Goal: Information Seeking & Learning: Check status

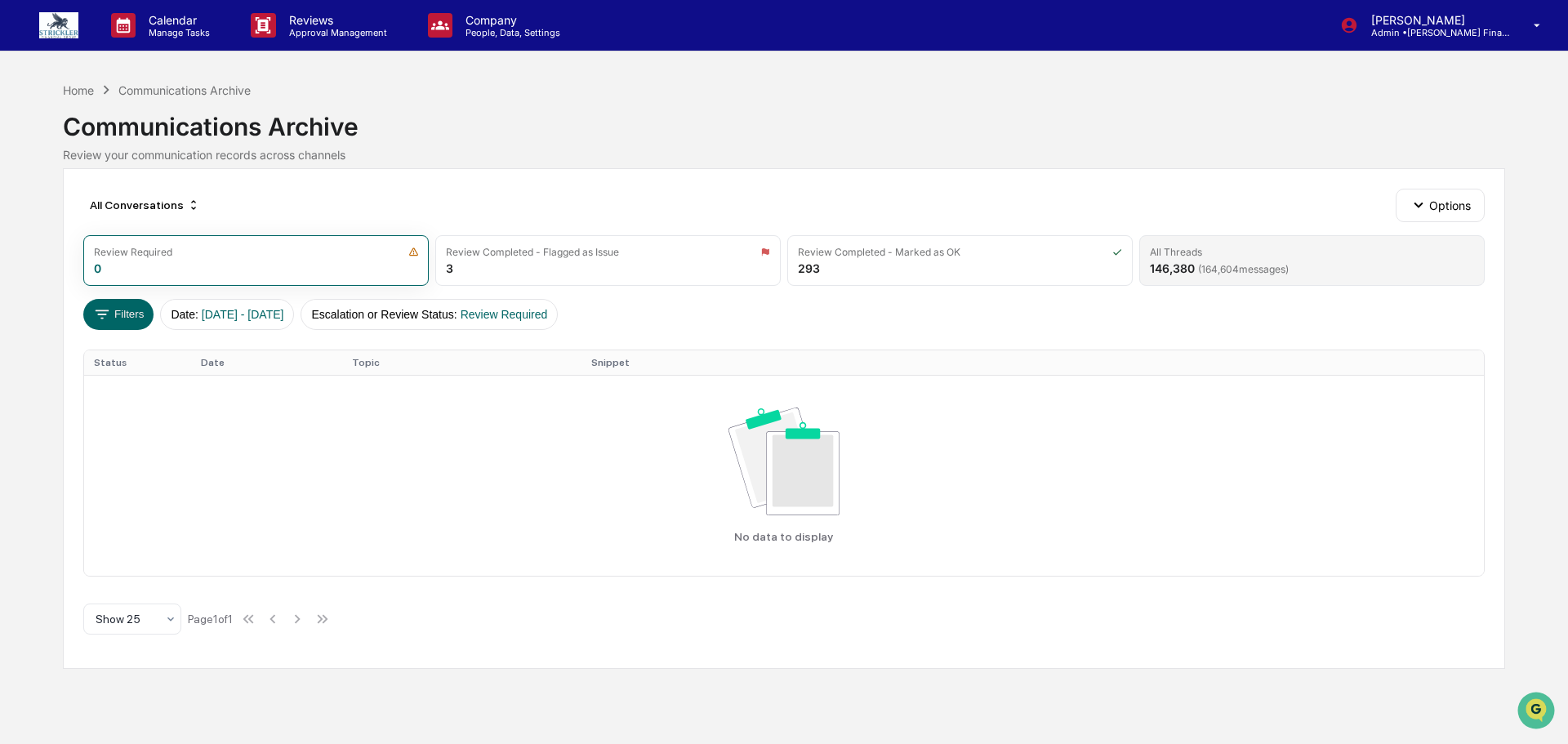
click at [1218, 266] on div "All Threads 146,380 ( 164,604 messages)" at bounding box center [1311, 261] width 345 height 51
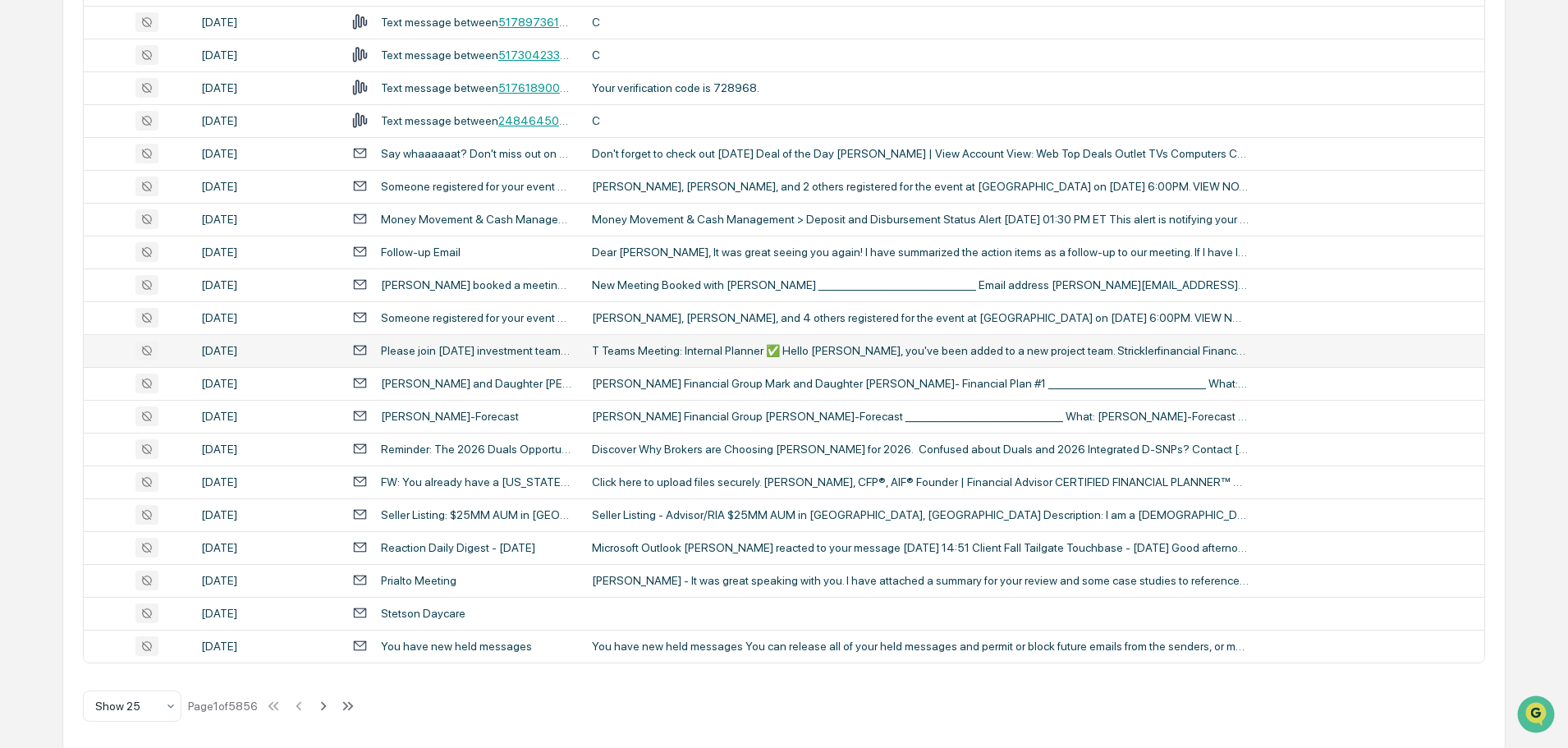
scroll to position [557, 0]
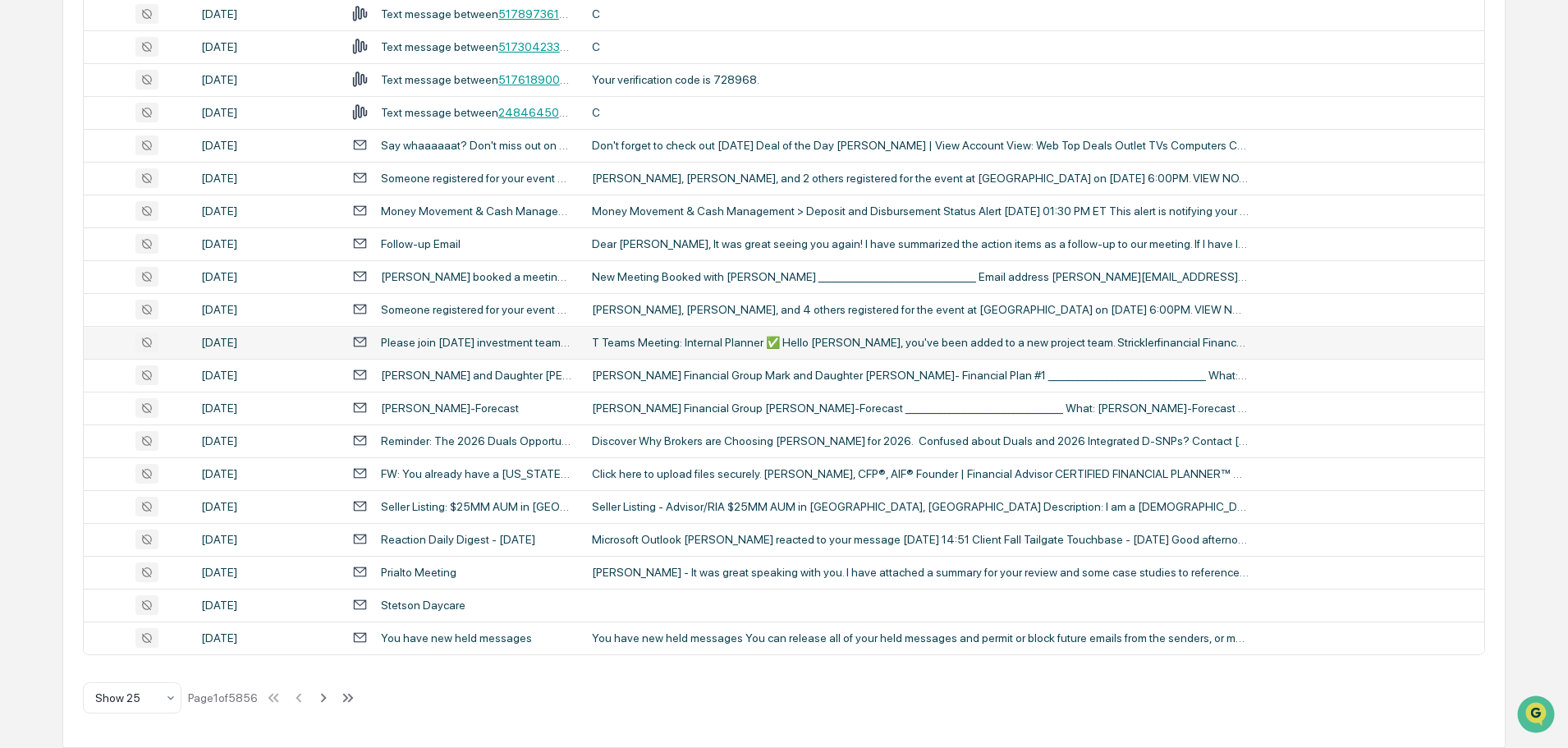
click at [839, 339] on div "T Teams Meeting: Internal Planner ✅ Hello [PERSON_NAME], you've been added to a…" at bounding box center [920, 341] width 657 height 13
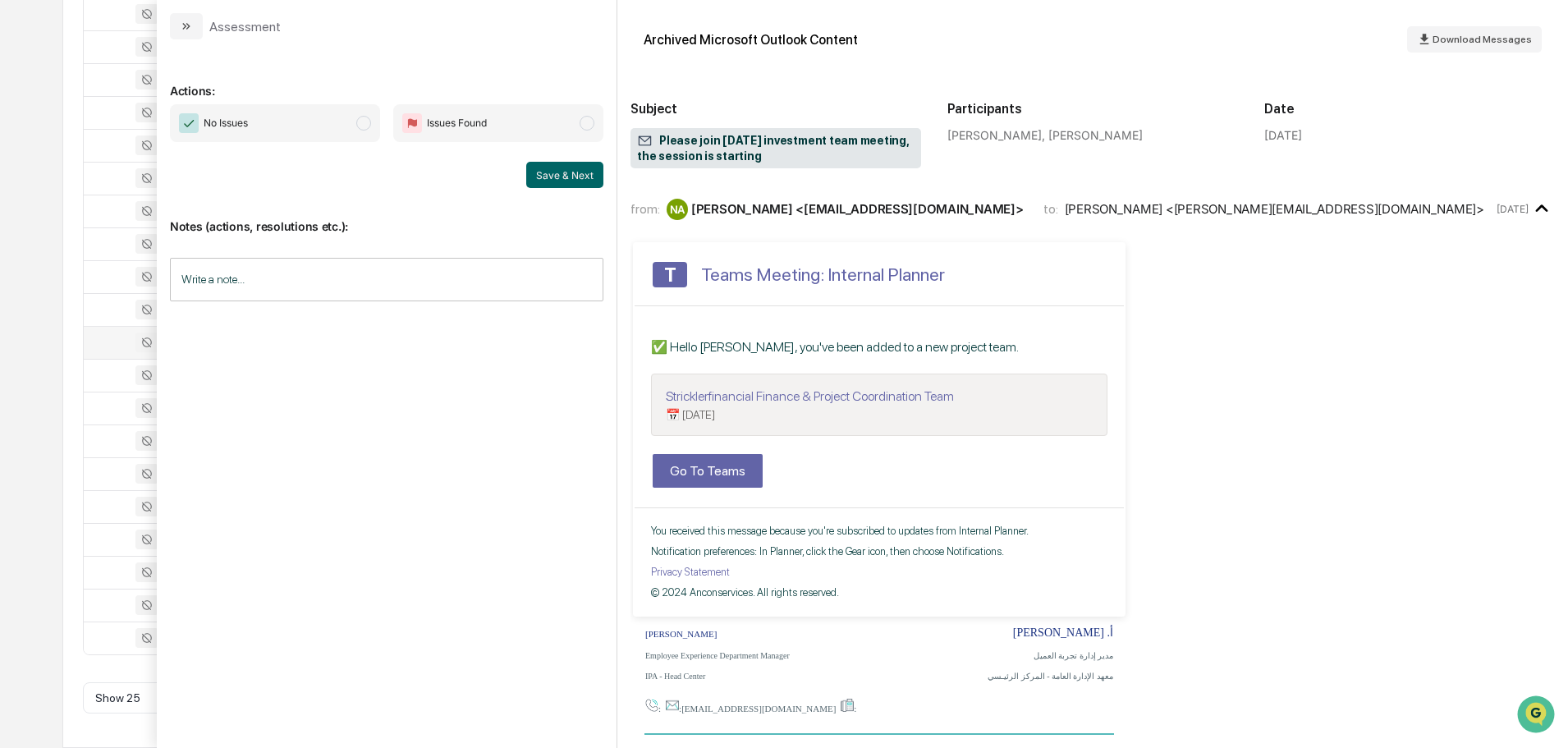
scroll to position [1, 0]
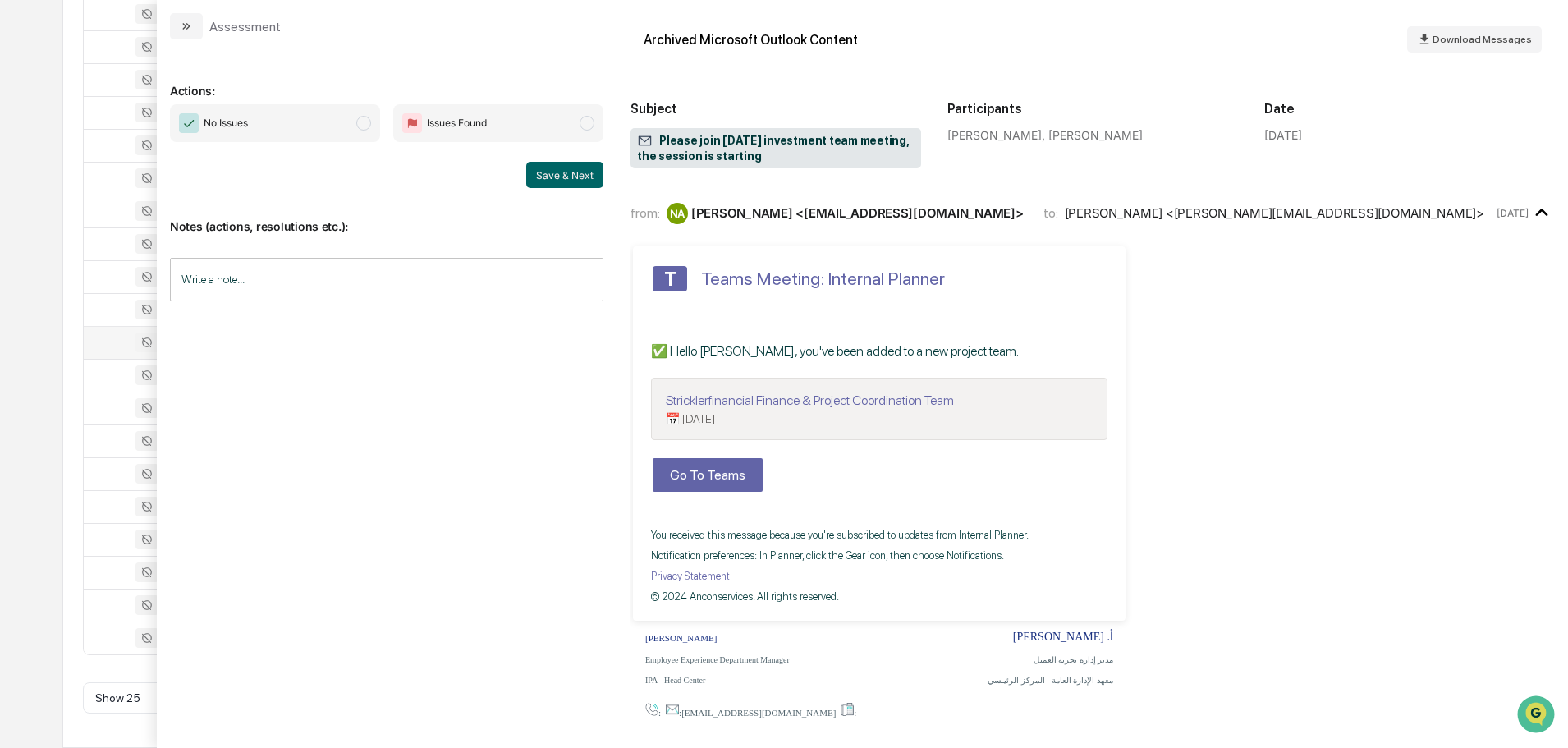
click at [51, 53] on div "Calendar Manage Tasks Reviews Approval Management Company People, Data, Setting…" at bounding box center [784, 102] width 1568 height 1291
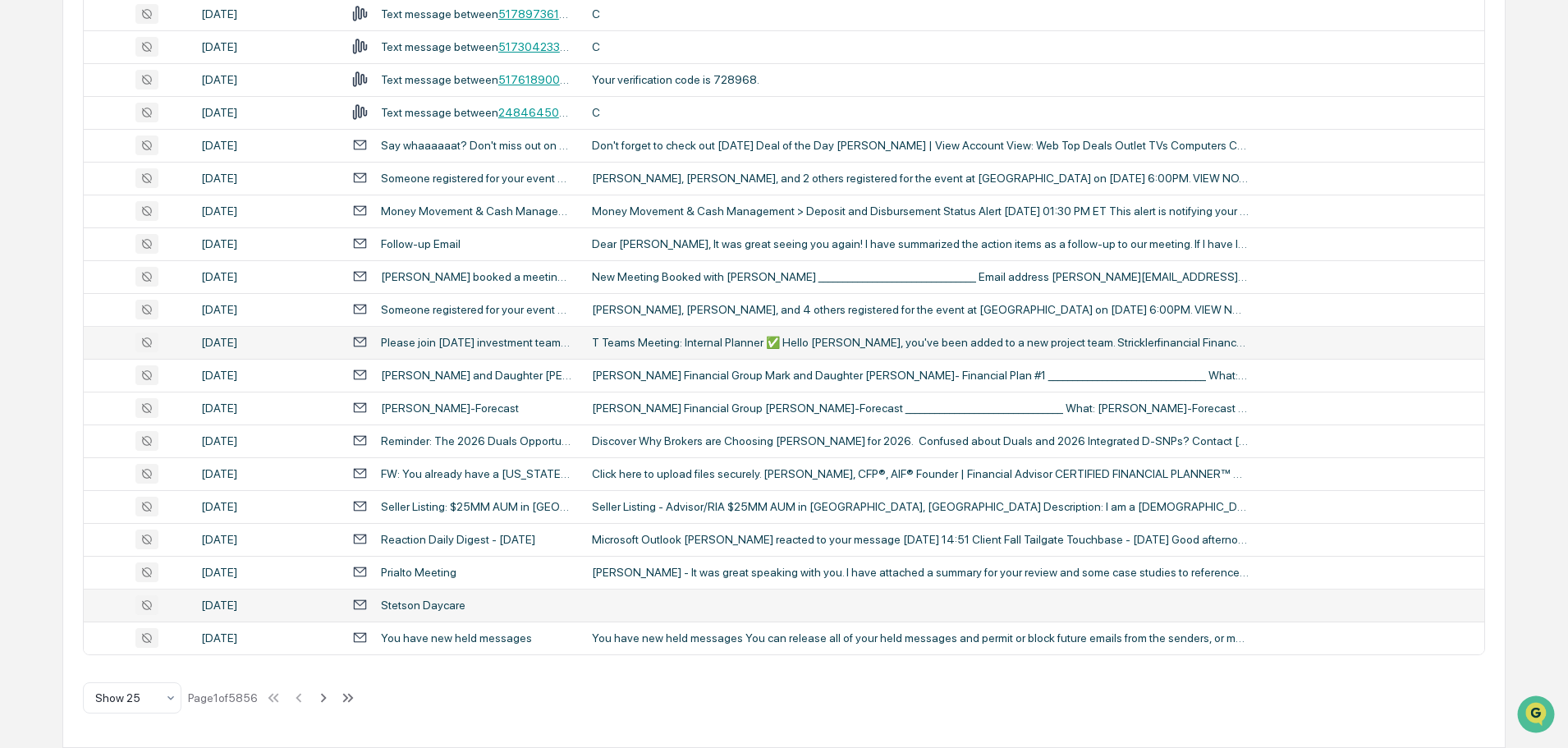
scroll to position [557, 0]
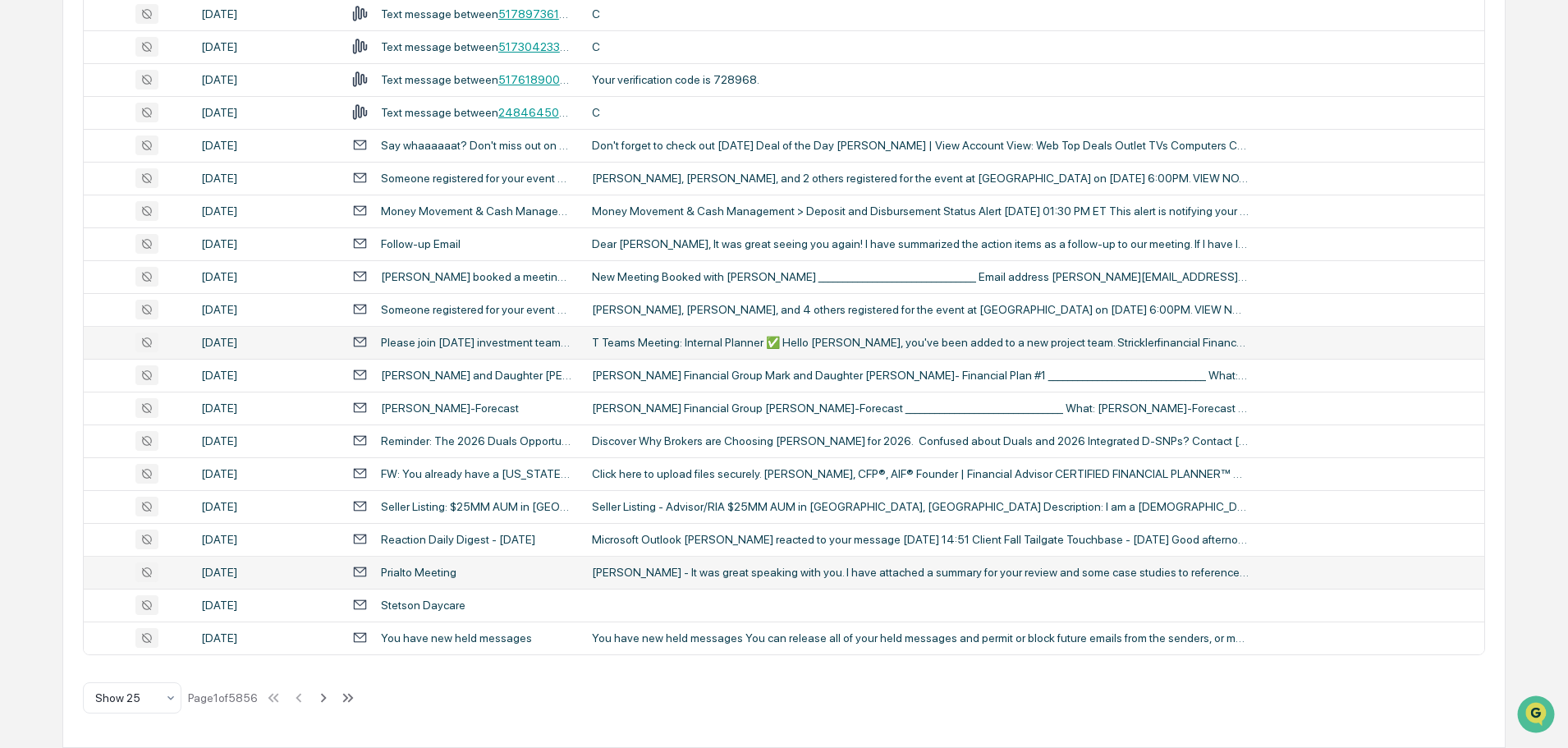
click at [725, 585] on td "[PERSON_NAME] - It was great speaking with you. I have attached a summary for y…" at bounding box center [1033, 572] width 902 height 33
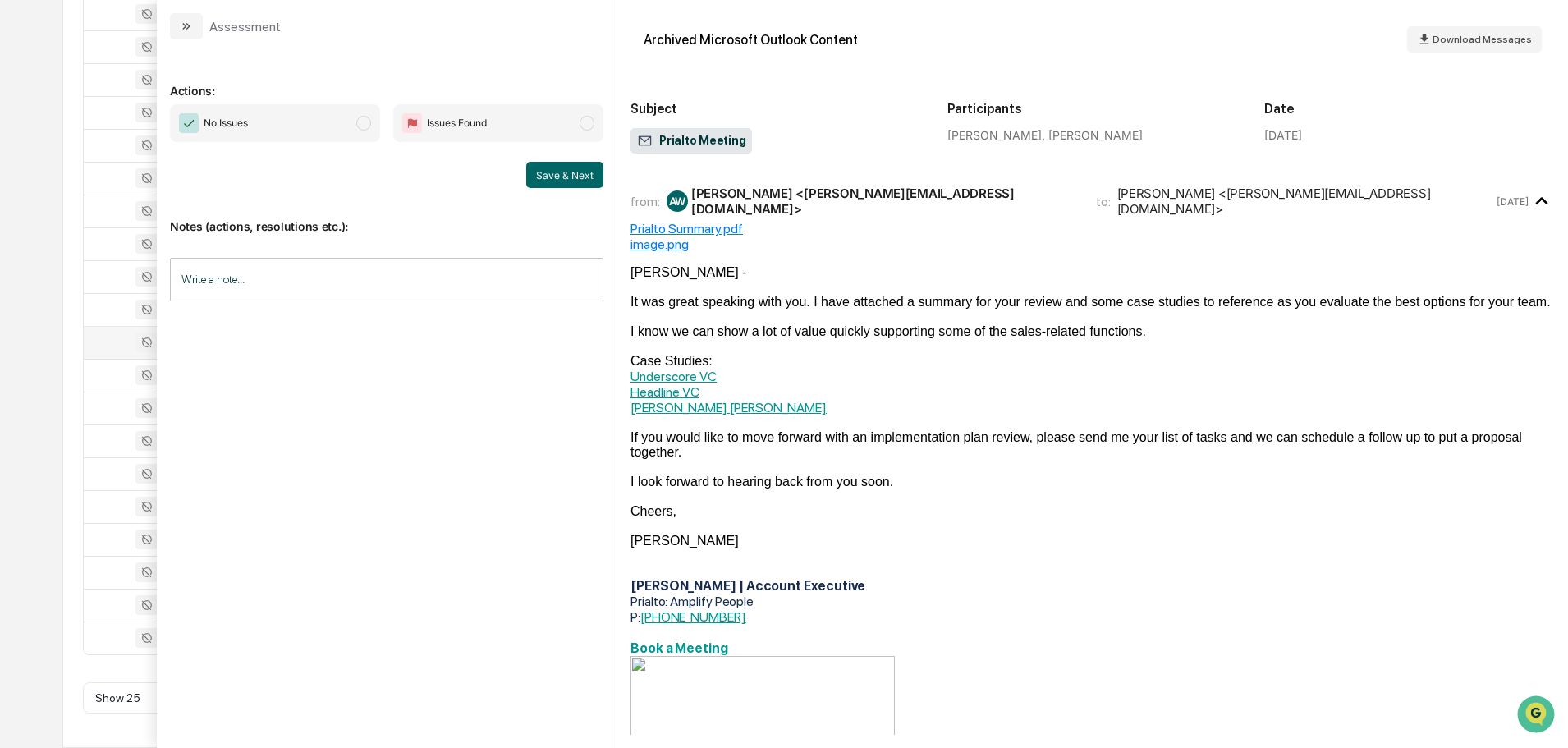
drag, startPoint x: 34, startPoint y: 161, endPoint x: 49, endPoint y: 176, distance: 21.2
click at [34, 161] on div "Calendar Manage Tasks Reviews Approval Management Company People, Data, Setting…" at bounding box center [784, 102] width 1568 height 1291
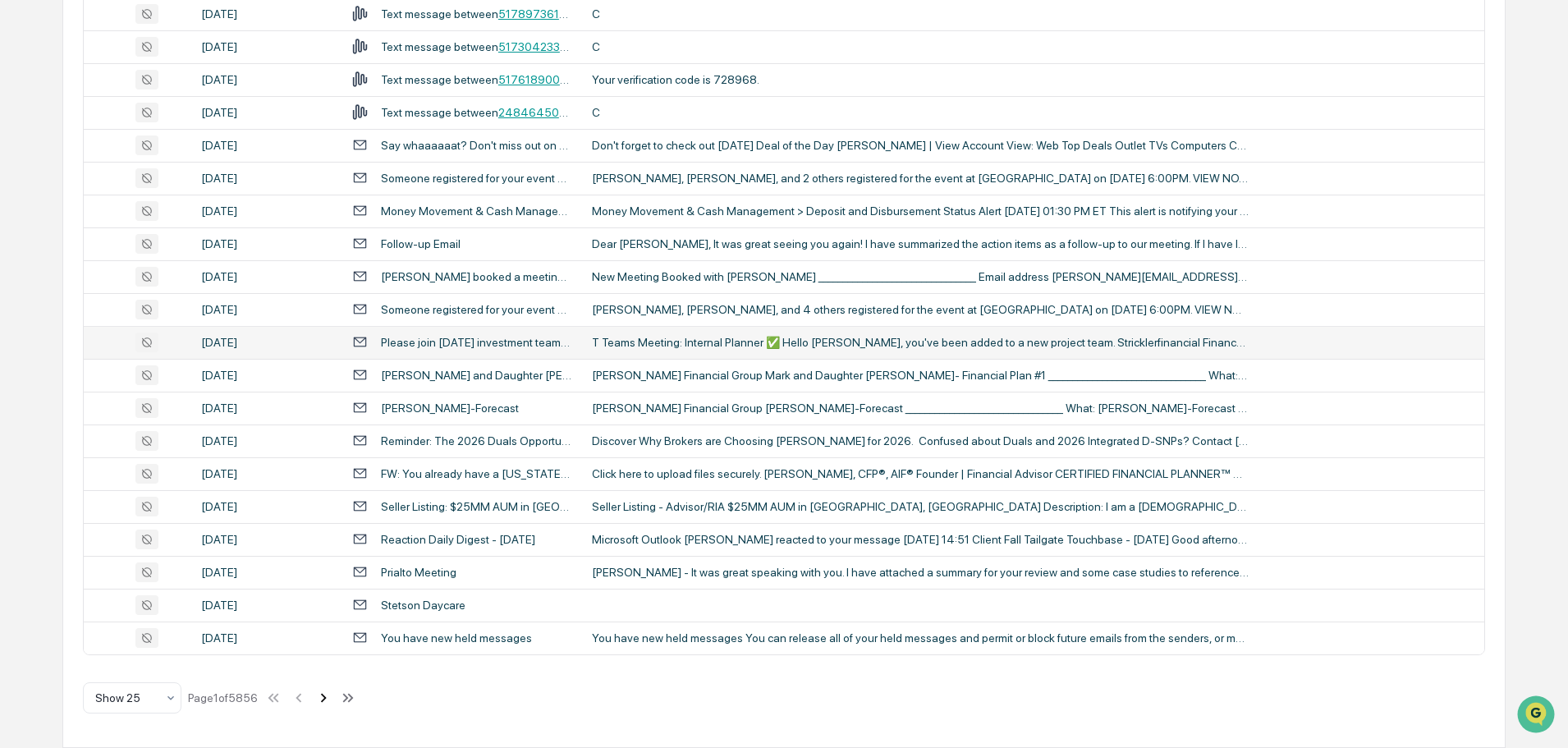
click at [333, 700] on icon at bounding box center [323, 697] width 18 height 18
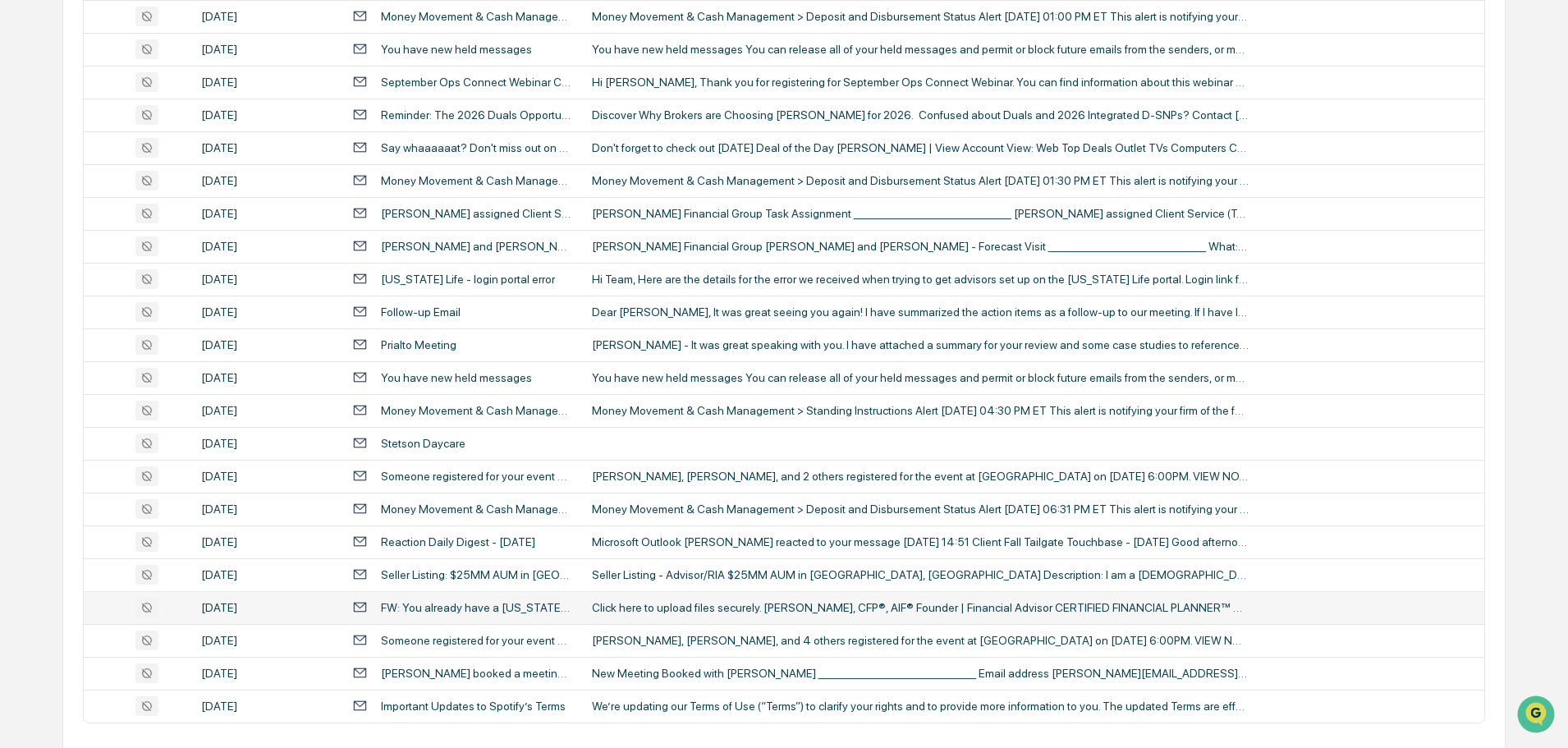
scroll to position [557, 0]
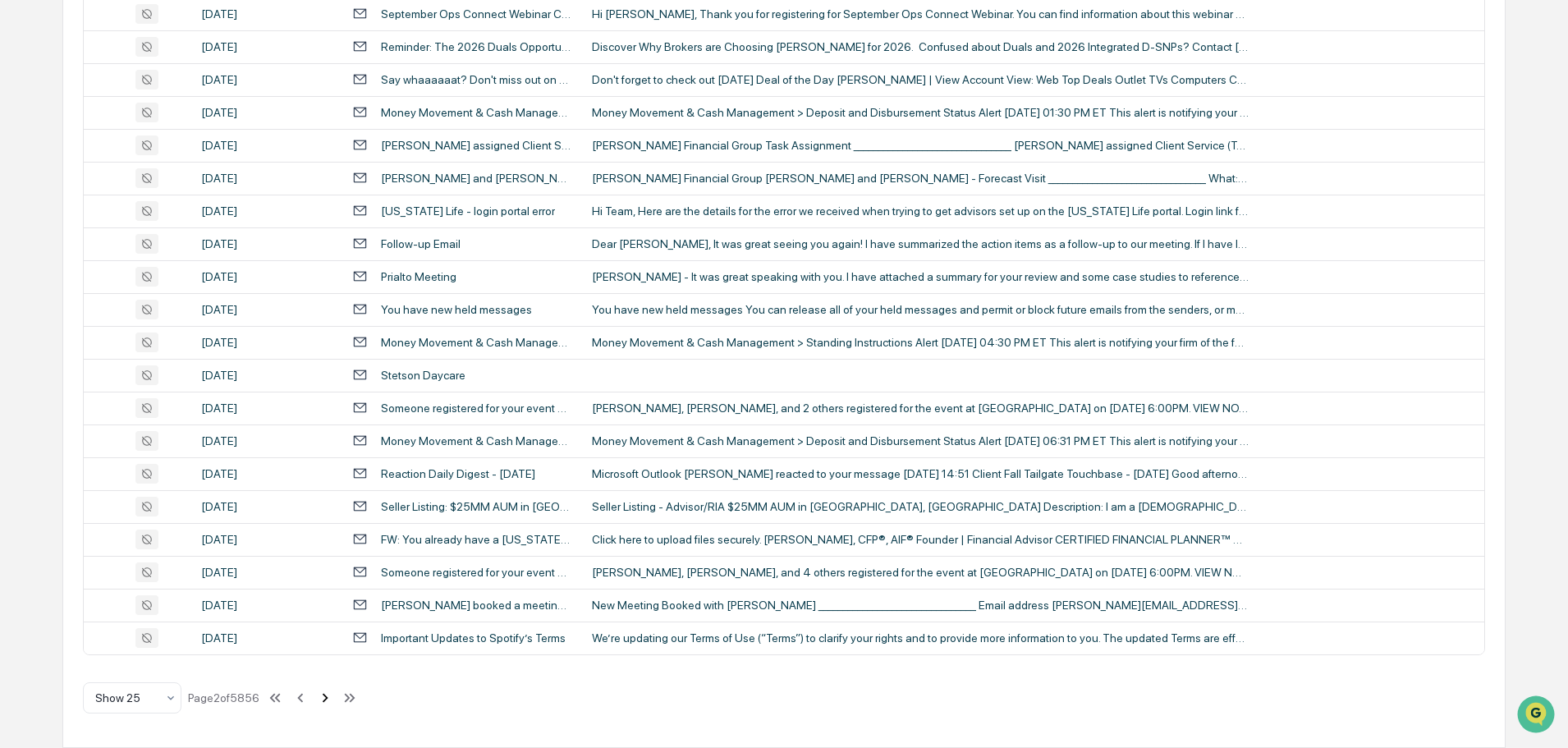
click at [329, 695] on icon at bounding box center [326, 696] width 6 height 9
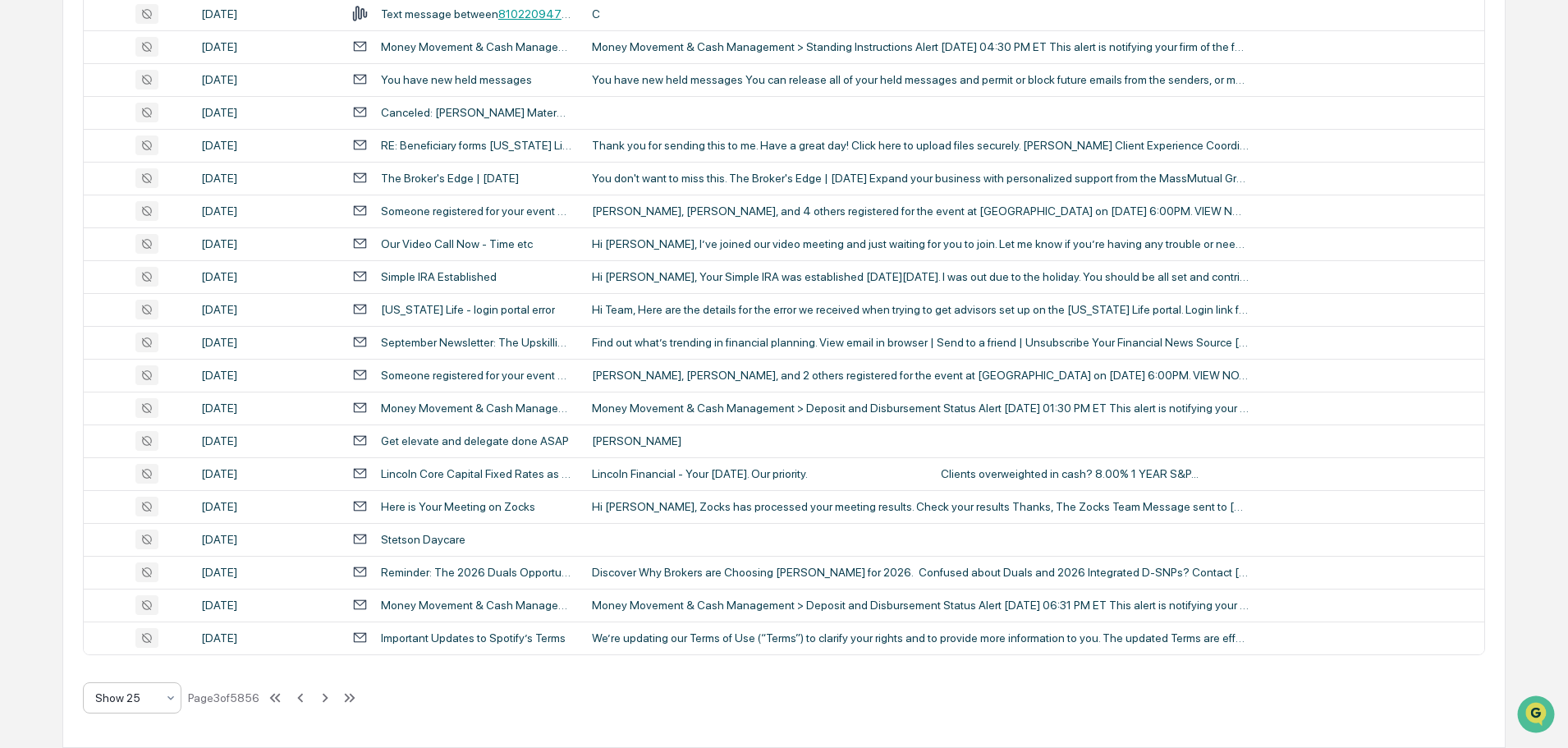
click at [175, 694] on icon at bounding box center [170, 697] width 13 height 13
click at [144, 656] on div "Show 100" at bounding box center [132, 655] width 97 height 33
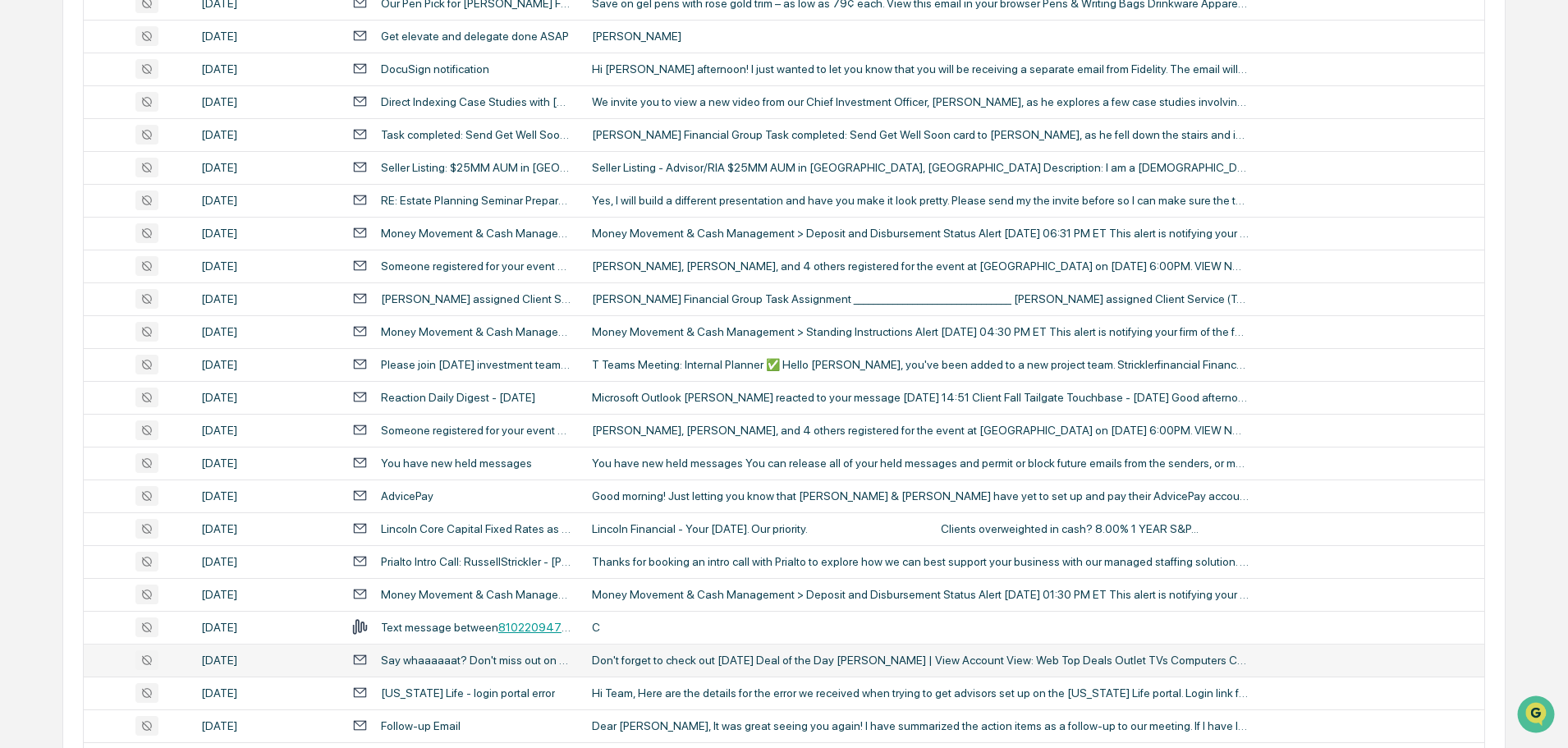
scroll to position [3019, 0]
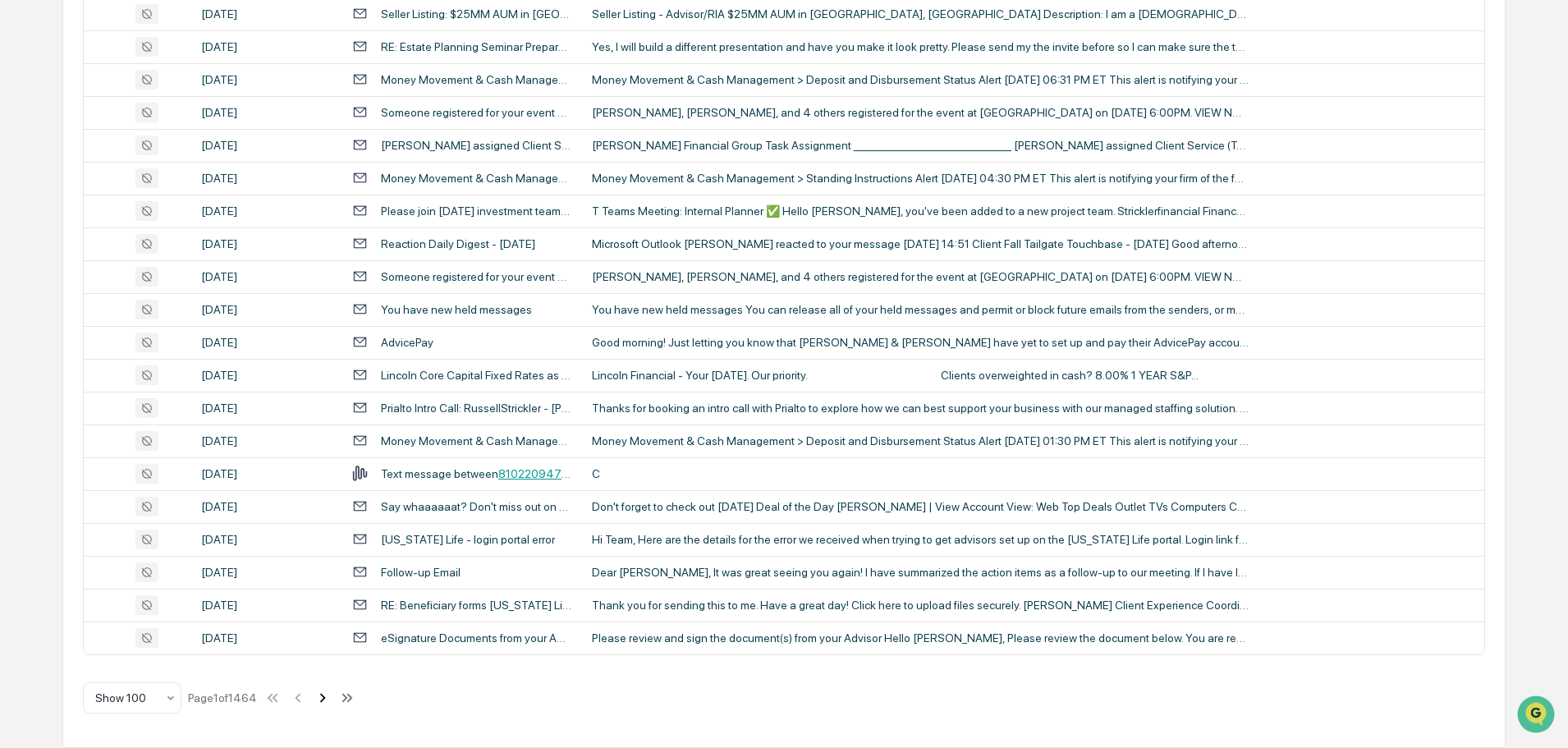
click at [332, 697] on icon at bounding box center [323, 697] width 18 height 18
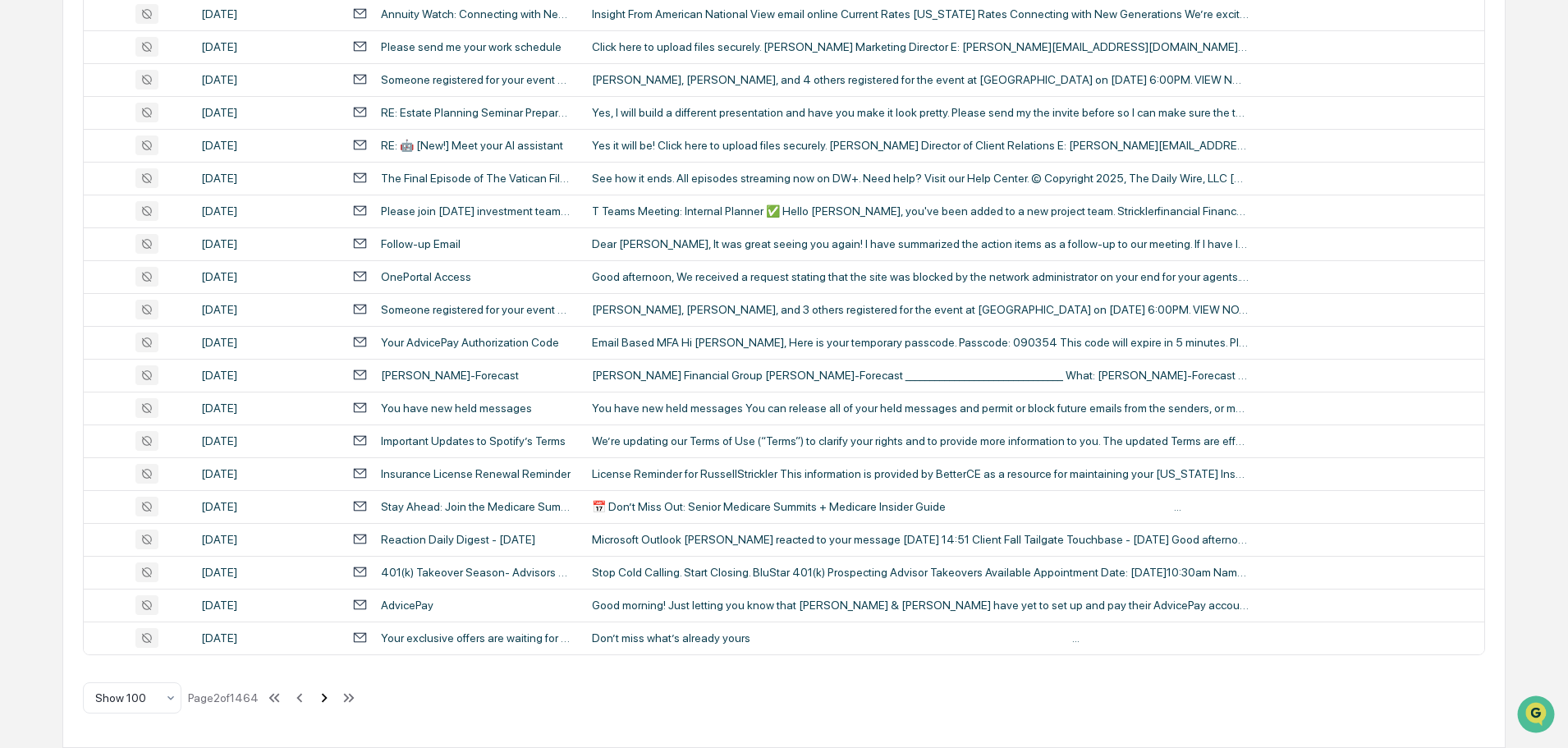
click at [334, 700] on icon at bounding box center [324, 697] width 18 height 18
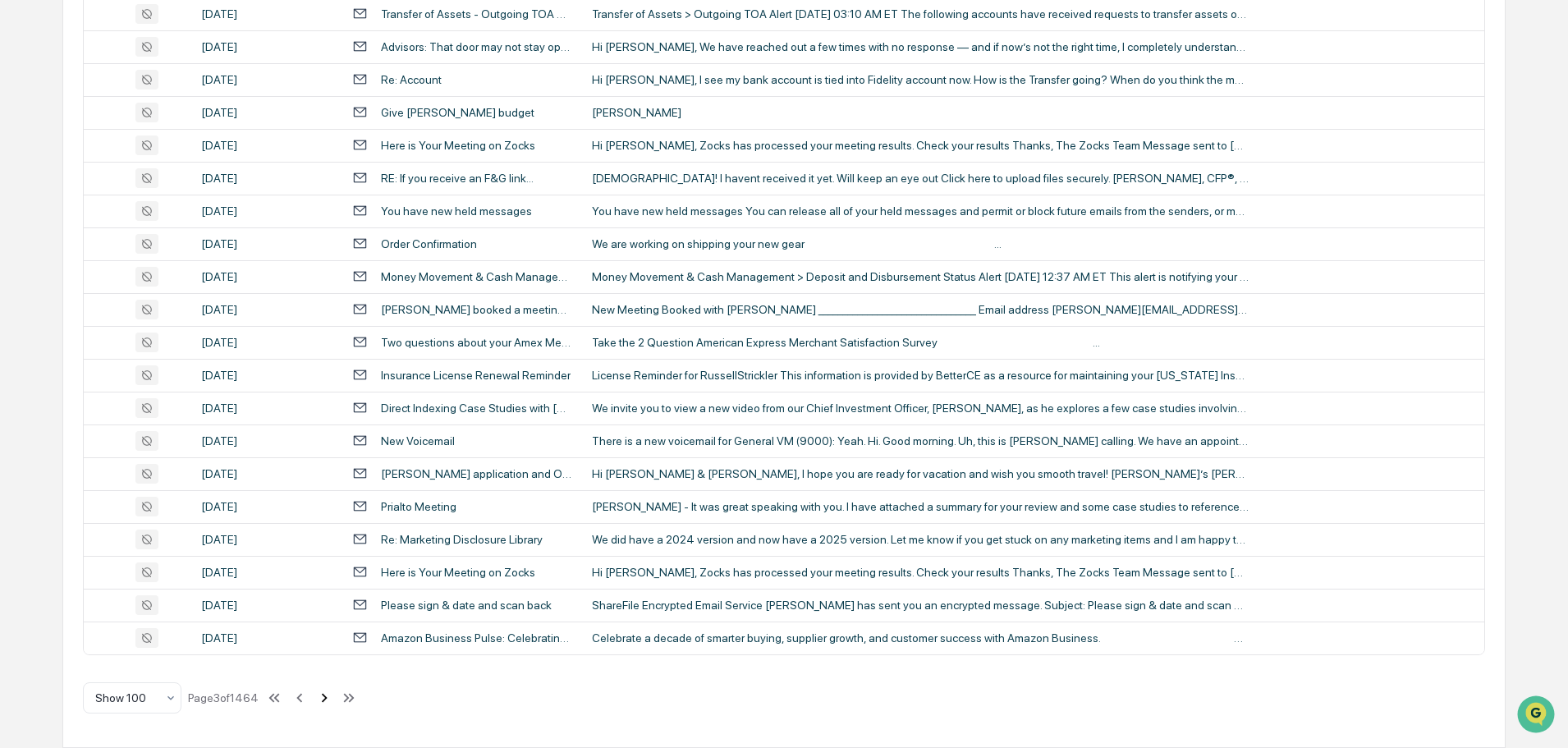
click at [334, 700] on icon at bounding box center [324, 697] width 18 height 18
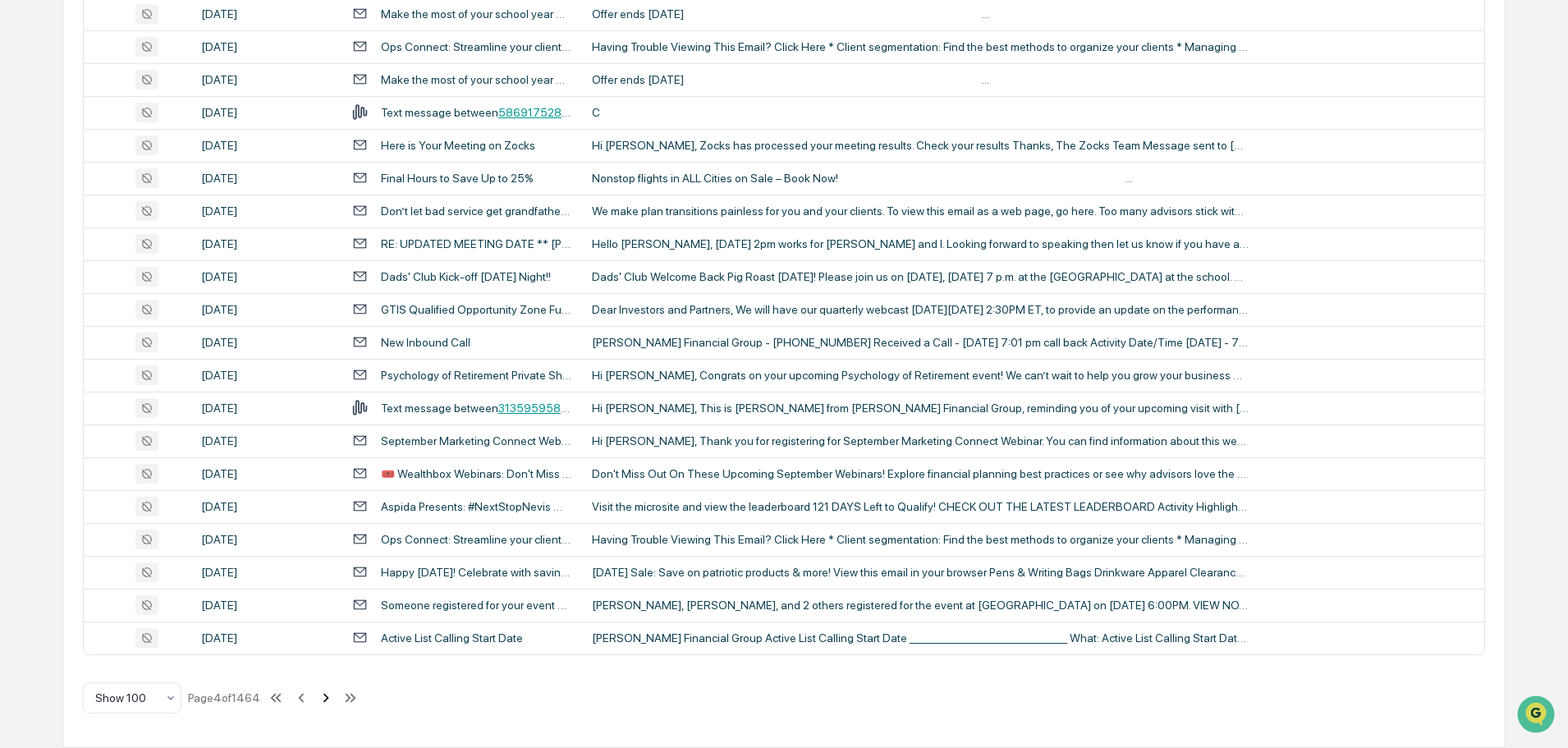
click at [335, 700] on icon at bounding box center [326, 697] width 18 height 18
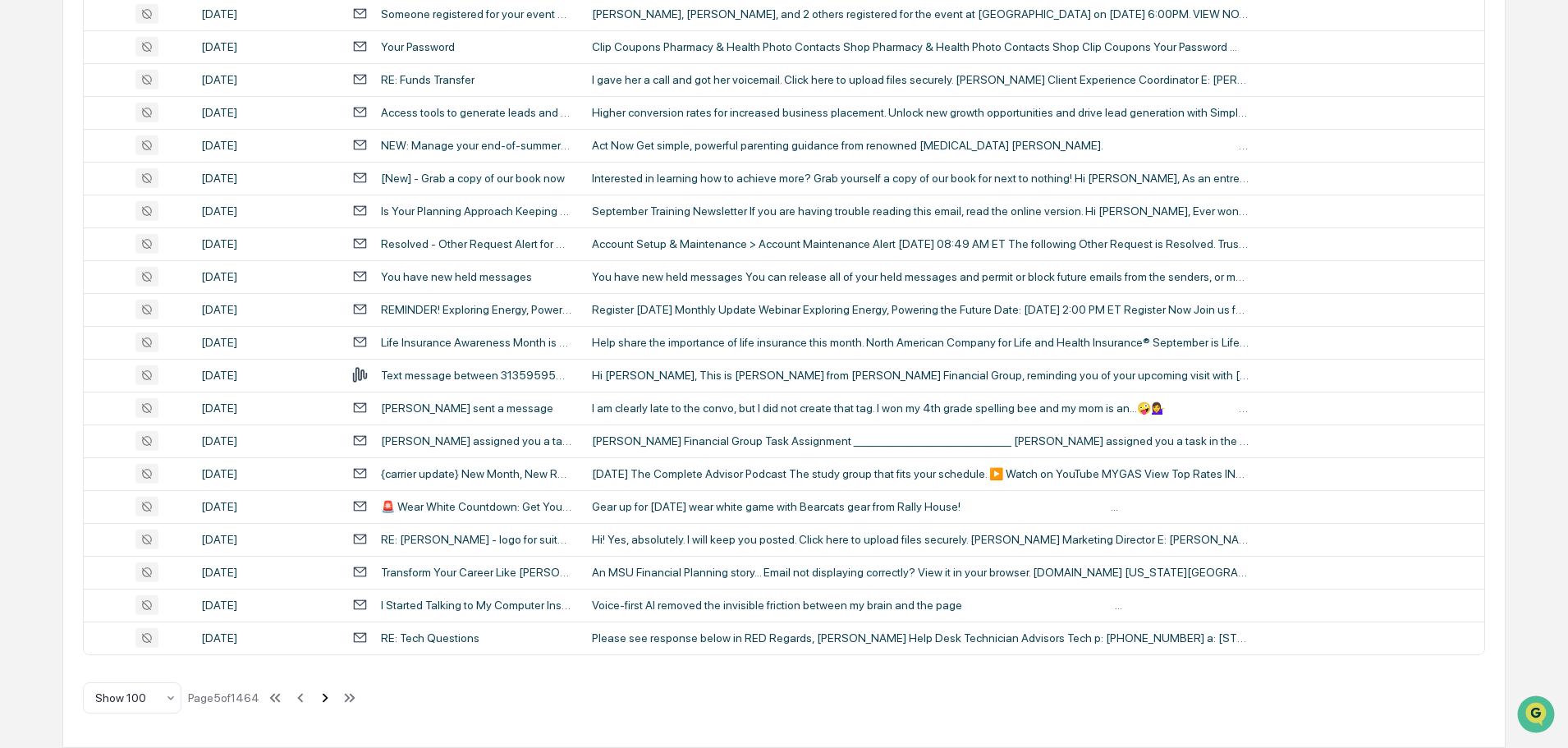
click at [335, 700] on icon at bounding box center [325, 697] width 18 height 18
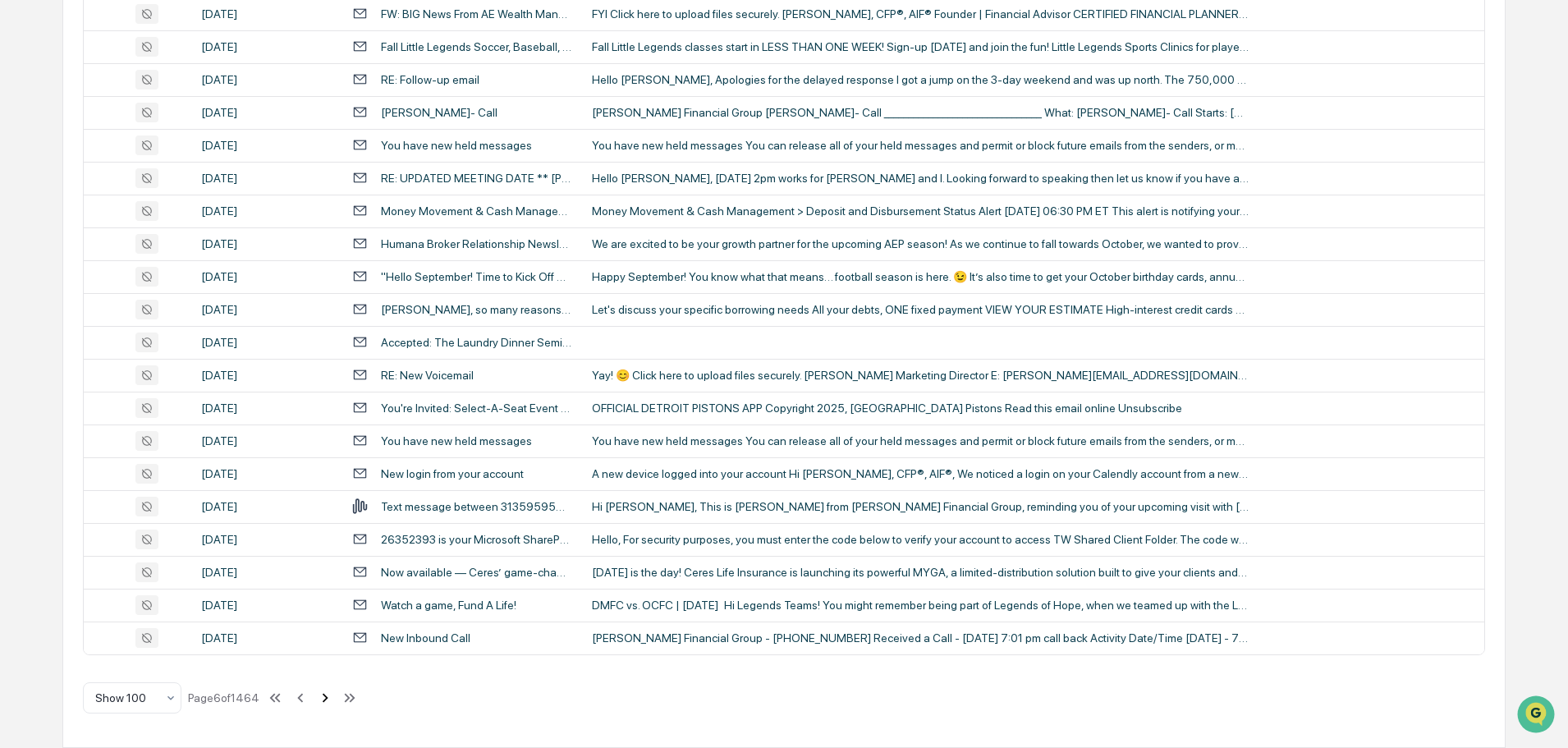
click at [335, 700] on icon at bounding box center [325, 697] width 18 height 18
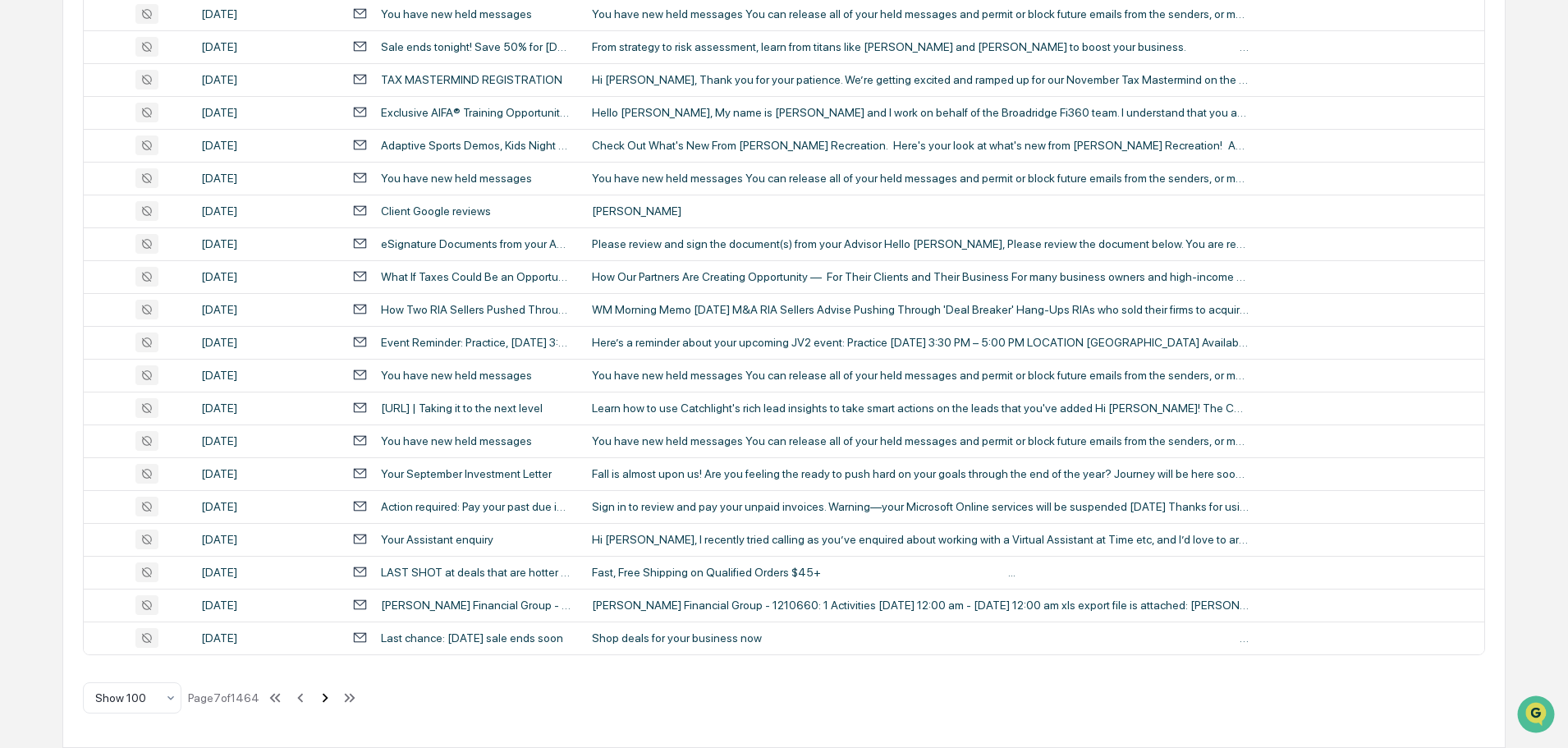
click at [335, 700] on icon at bounding box center [325, 697] width 18 height 18
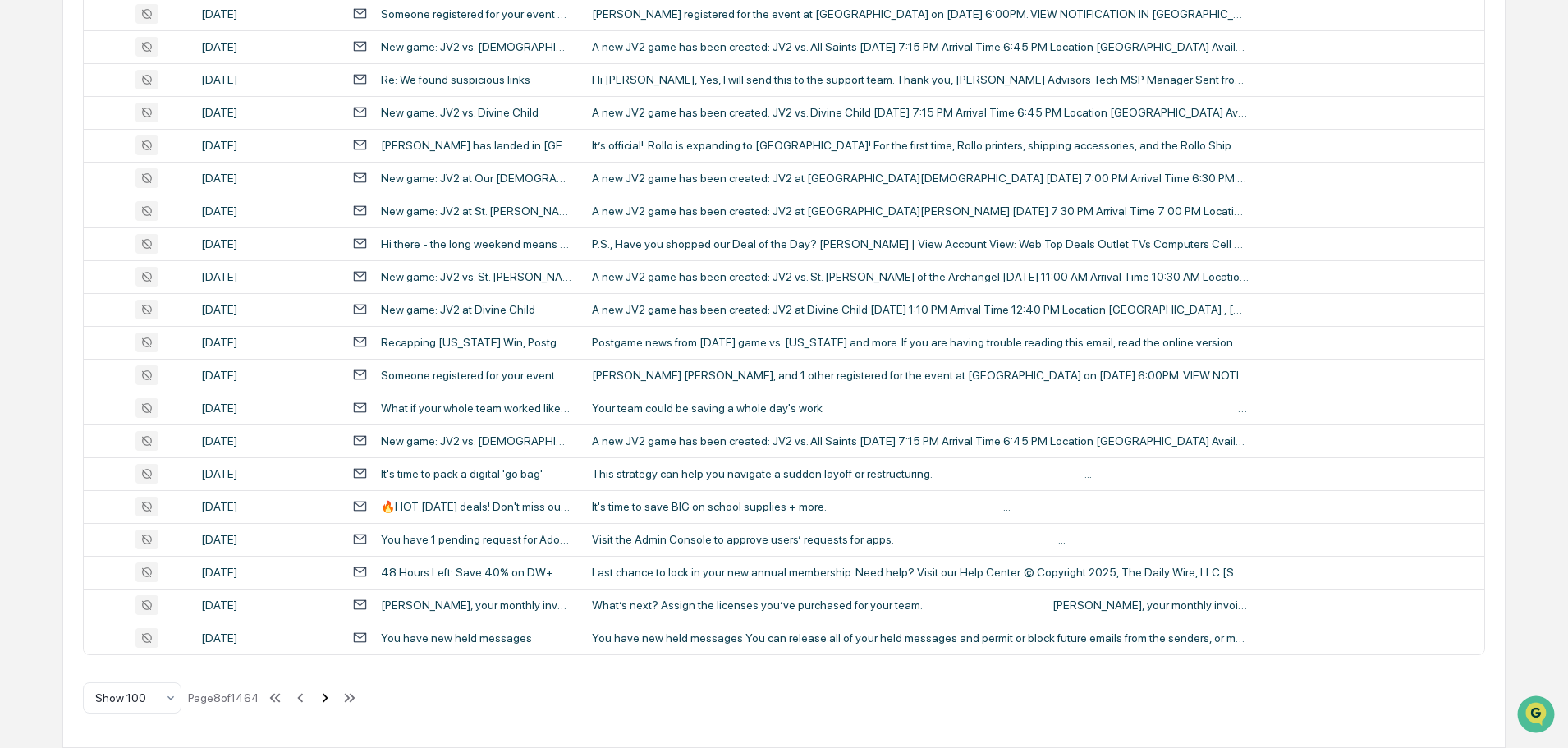
click at [335, 700] on icon at bounding box center [325, 697] width 18 height 18
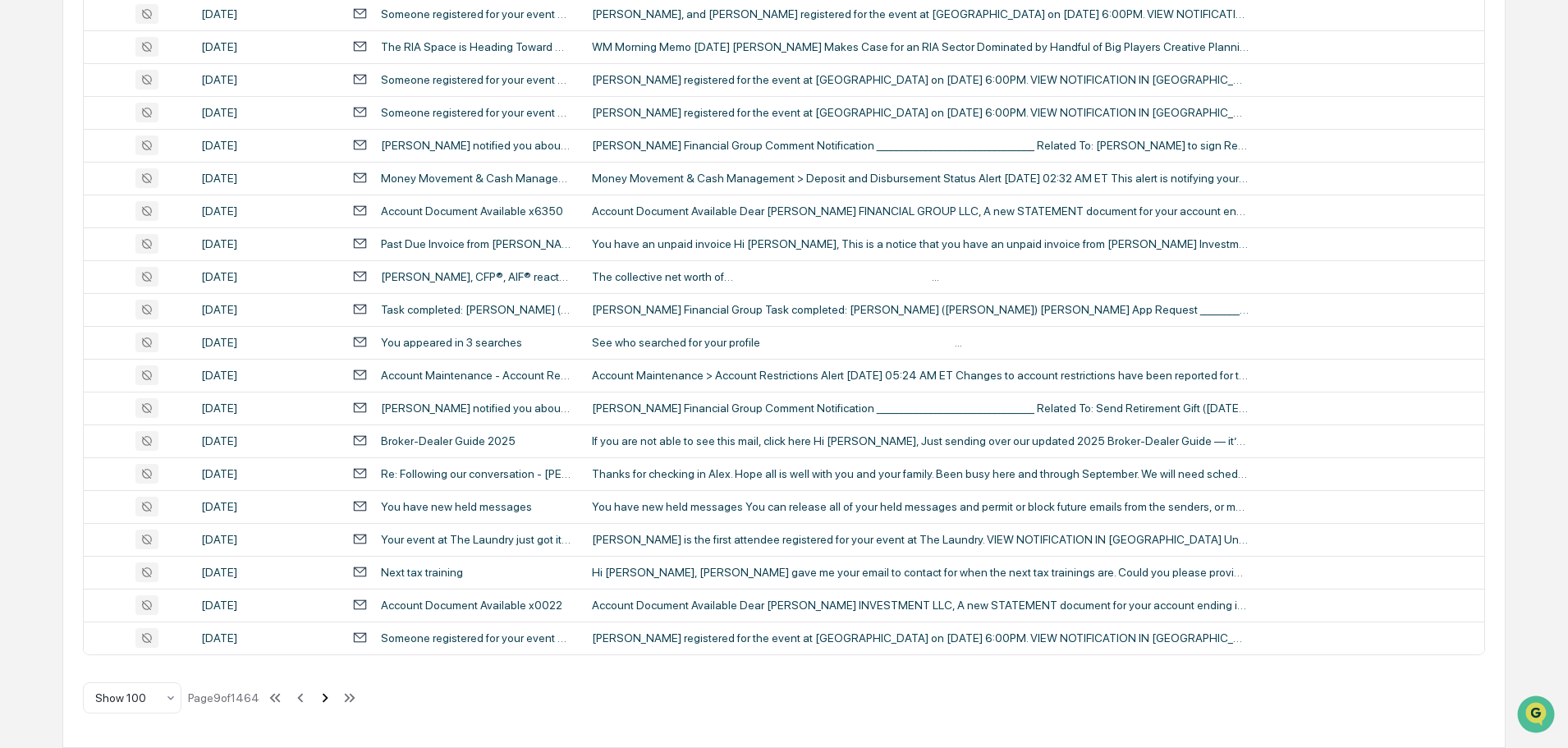
click at [335, 700] on icon at bounding box center [325, 697] width 18 height 18
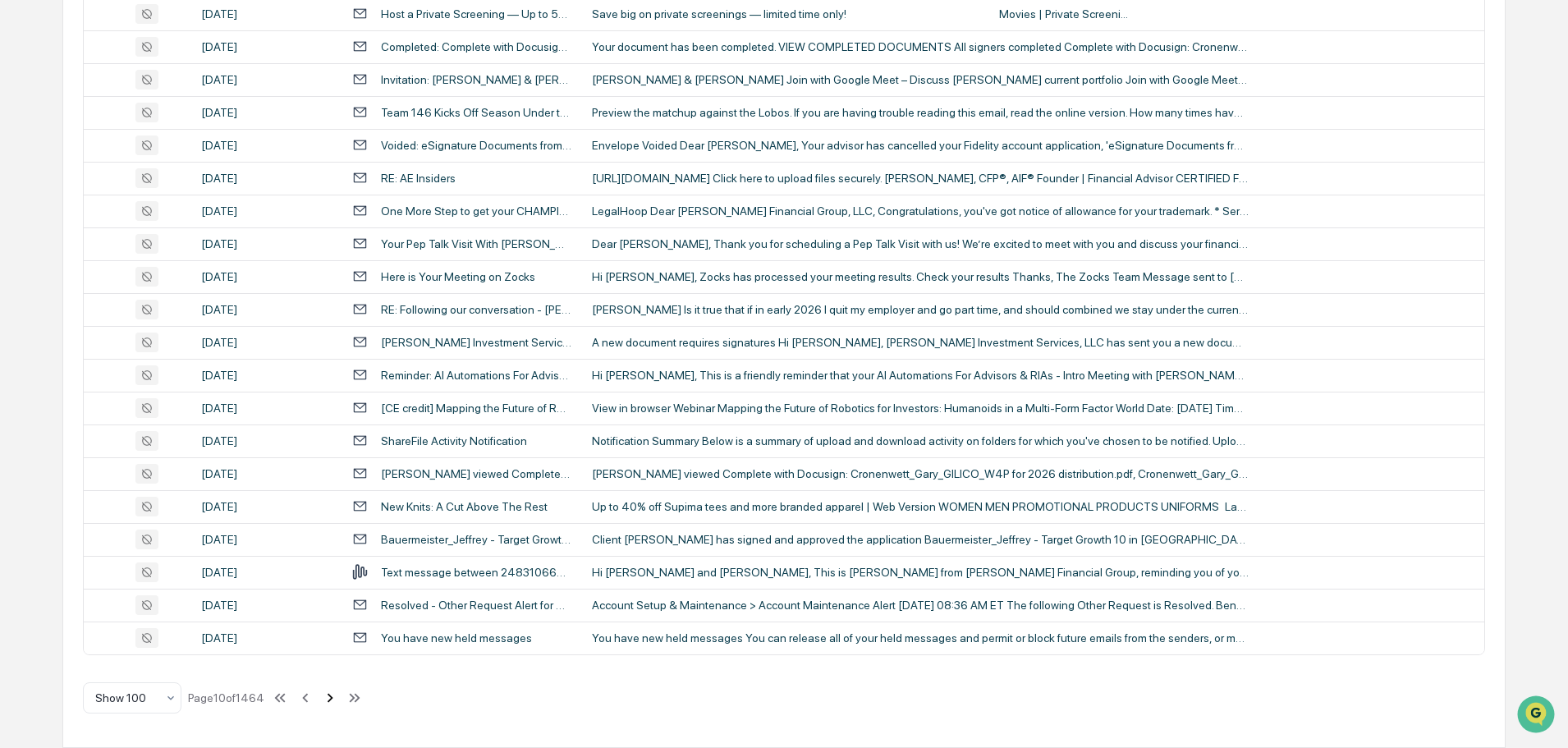
click at [334, 700] on icon at bounding box center [331, 696] width 6 height 9
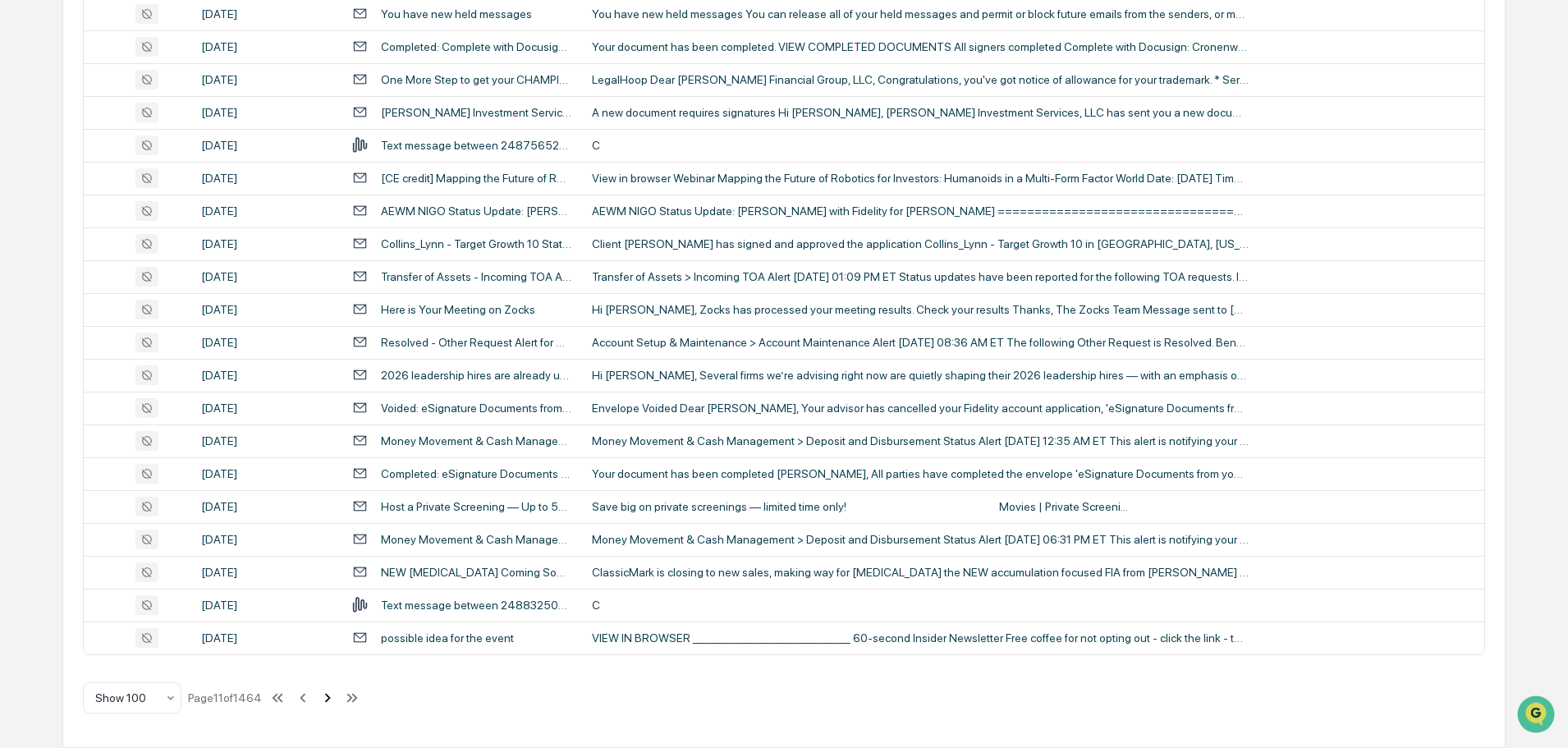
click at [336, 700] on icon at bounding box center [328, 697] width 18 height 18
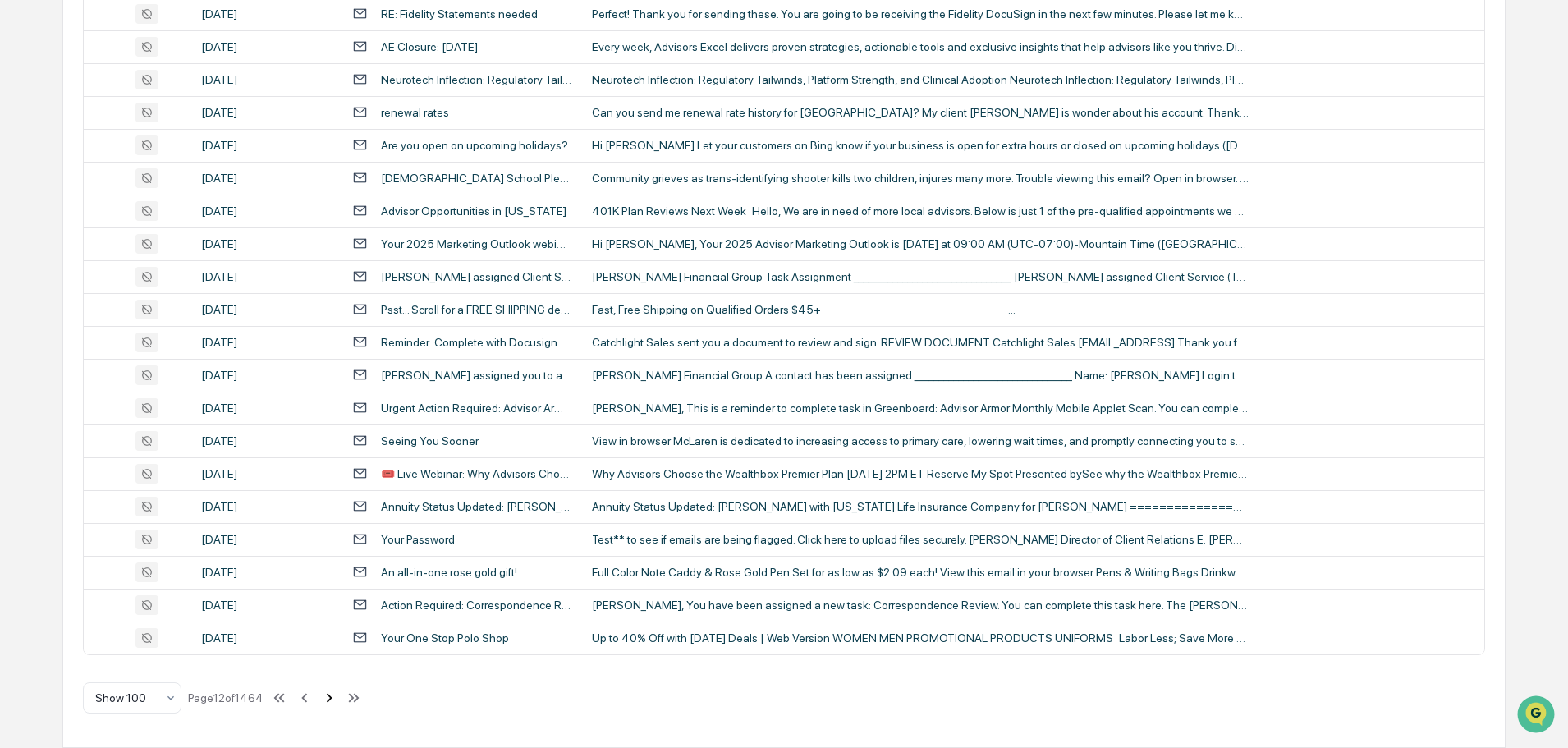
click at [333, 700] on icon at bounding box center [330, 696] width 6 height 9
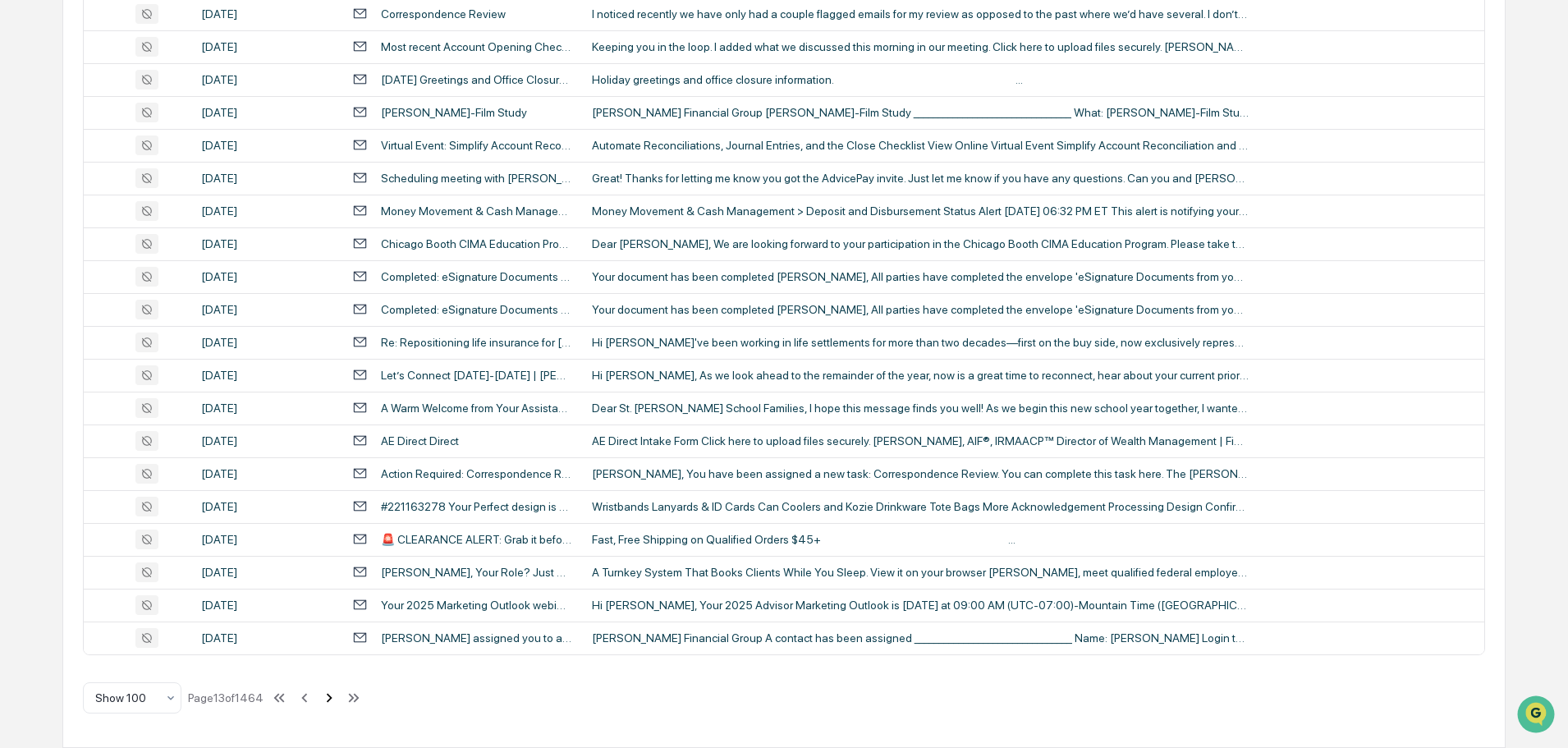
click at [333, 700] on icon at bounding box center [330, 696] width 6 height 9
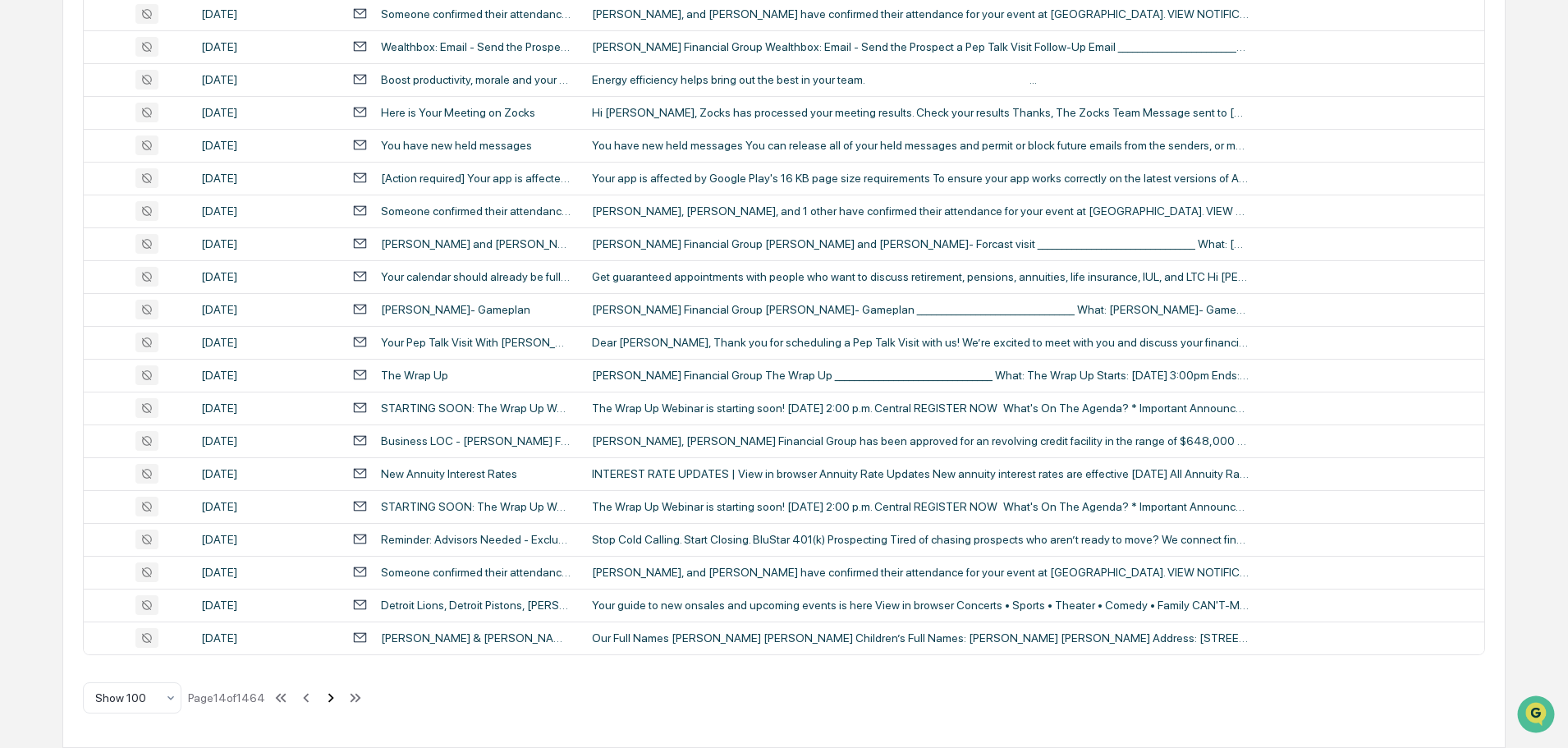
click at [335, 700] on icon at bounding box center [332, 696] width 6 height 9
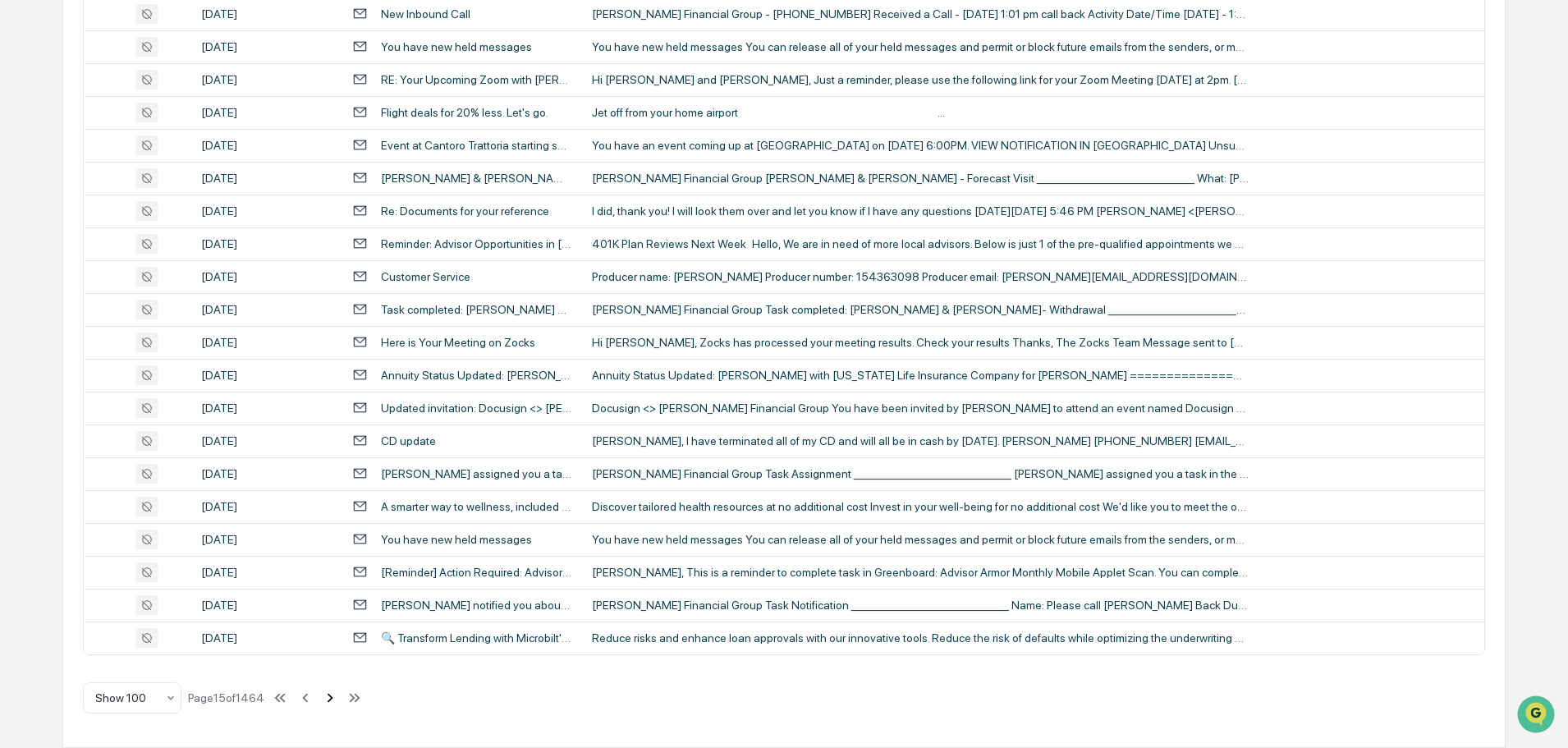
click at [334, 700] on icon at bounding box center [331, 696] width 6 height 9
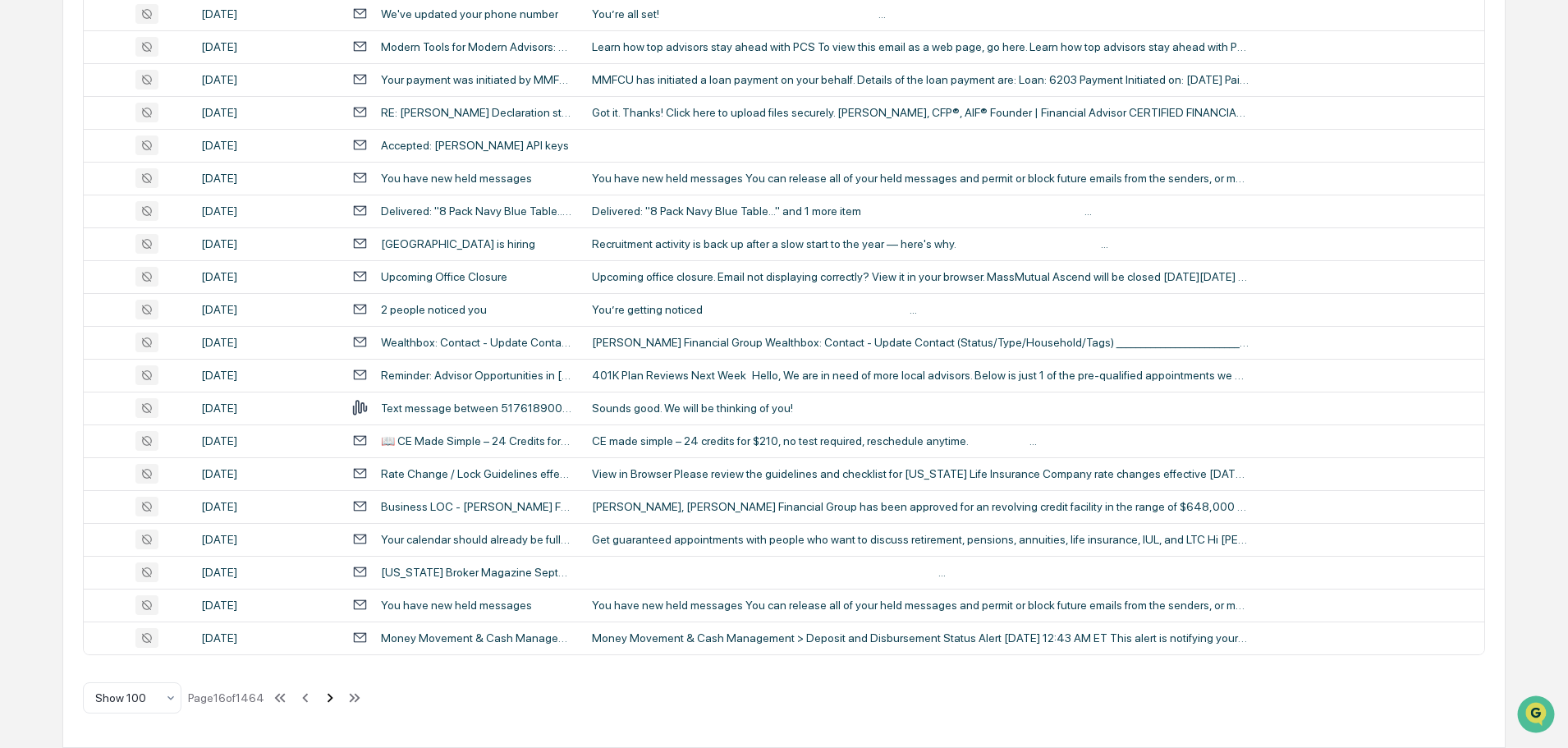
click at [334, 700] on icon at bounding box center [331, 696] width 6 height 9
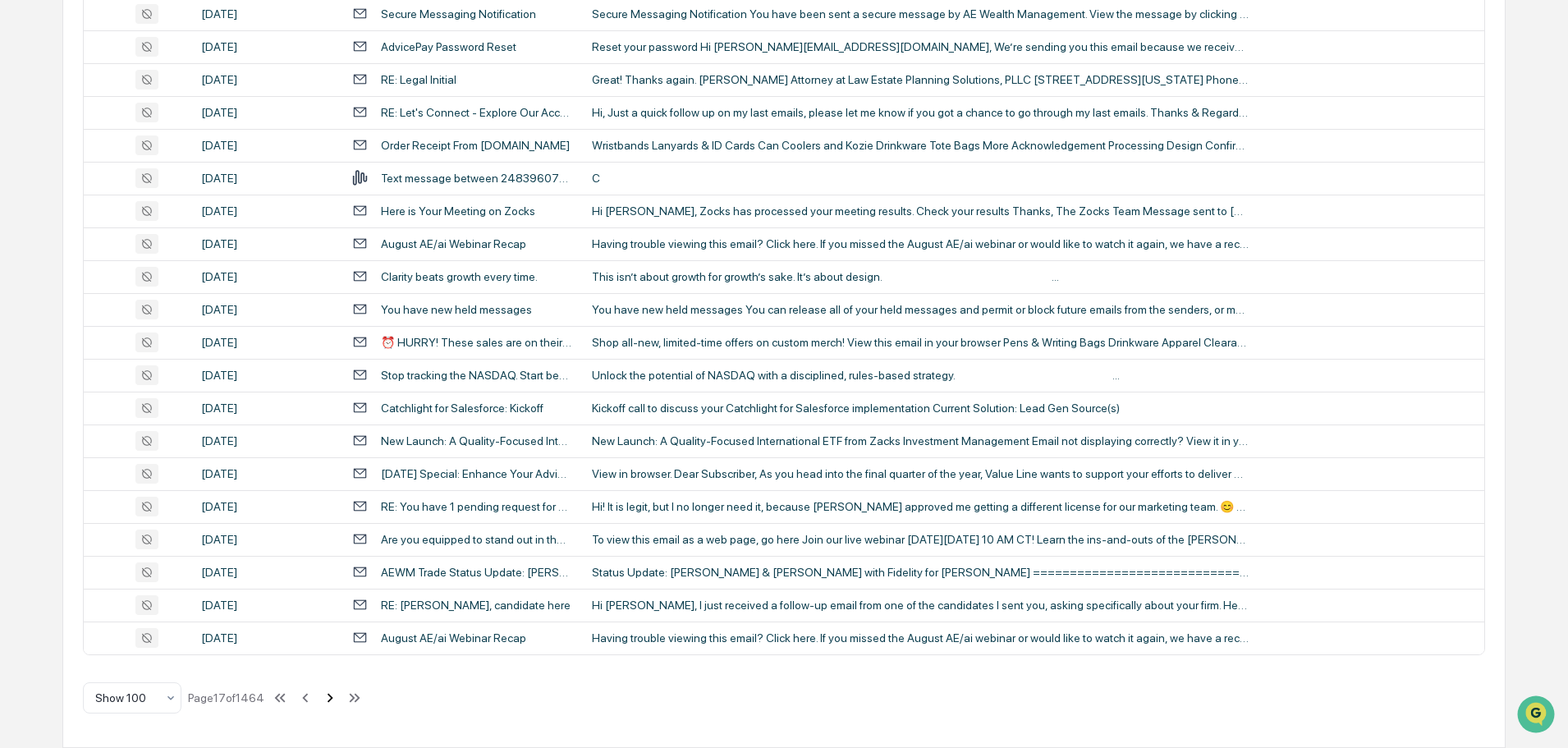
click at [334, 700] on icon at bounding box center [331, 696] width 6 height 9
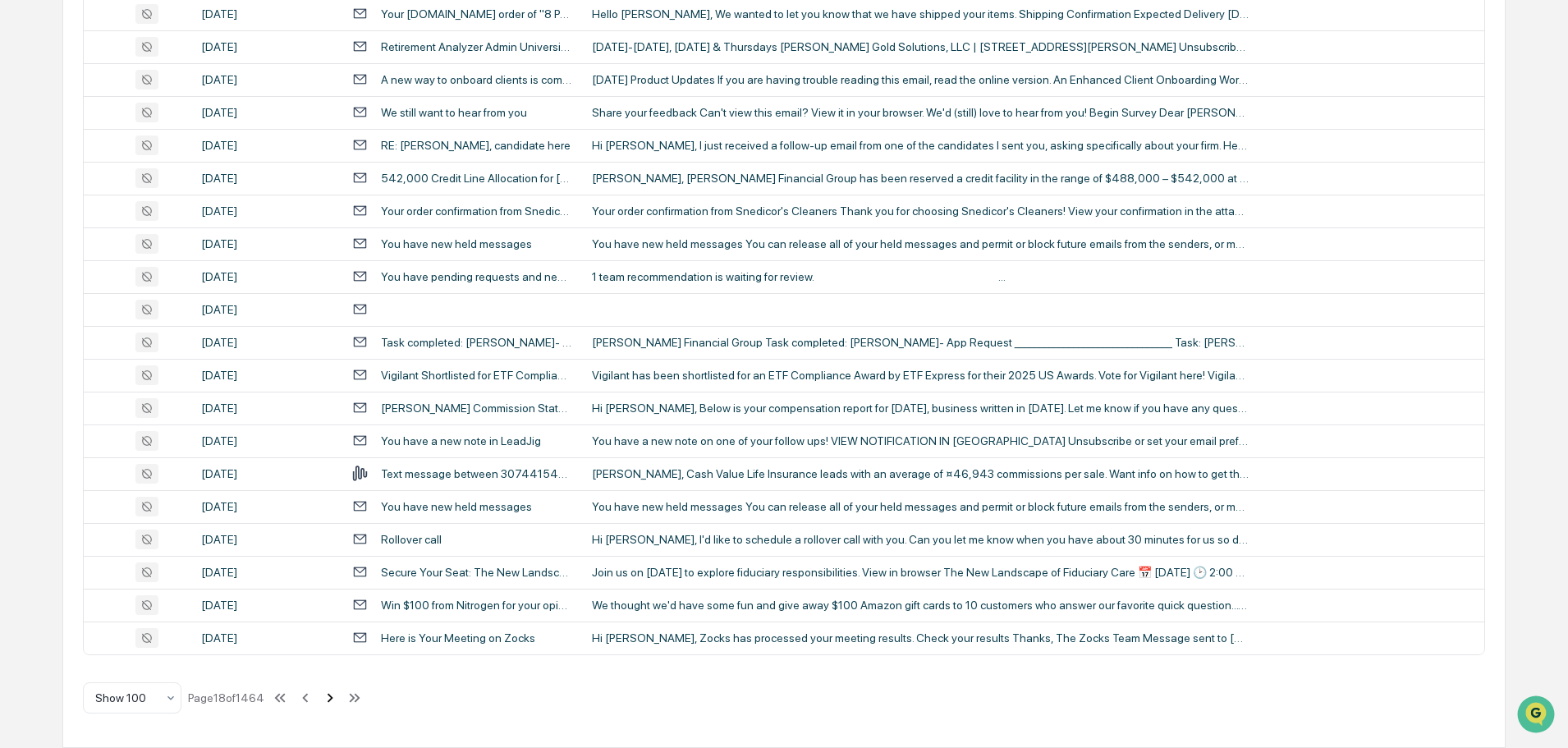
click at [334, 700] on icon at bounding box center [331, 696] width 6 height 9
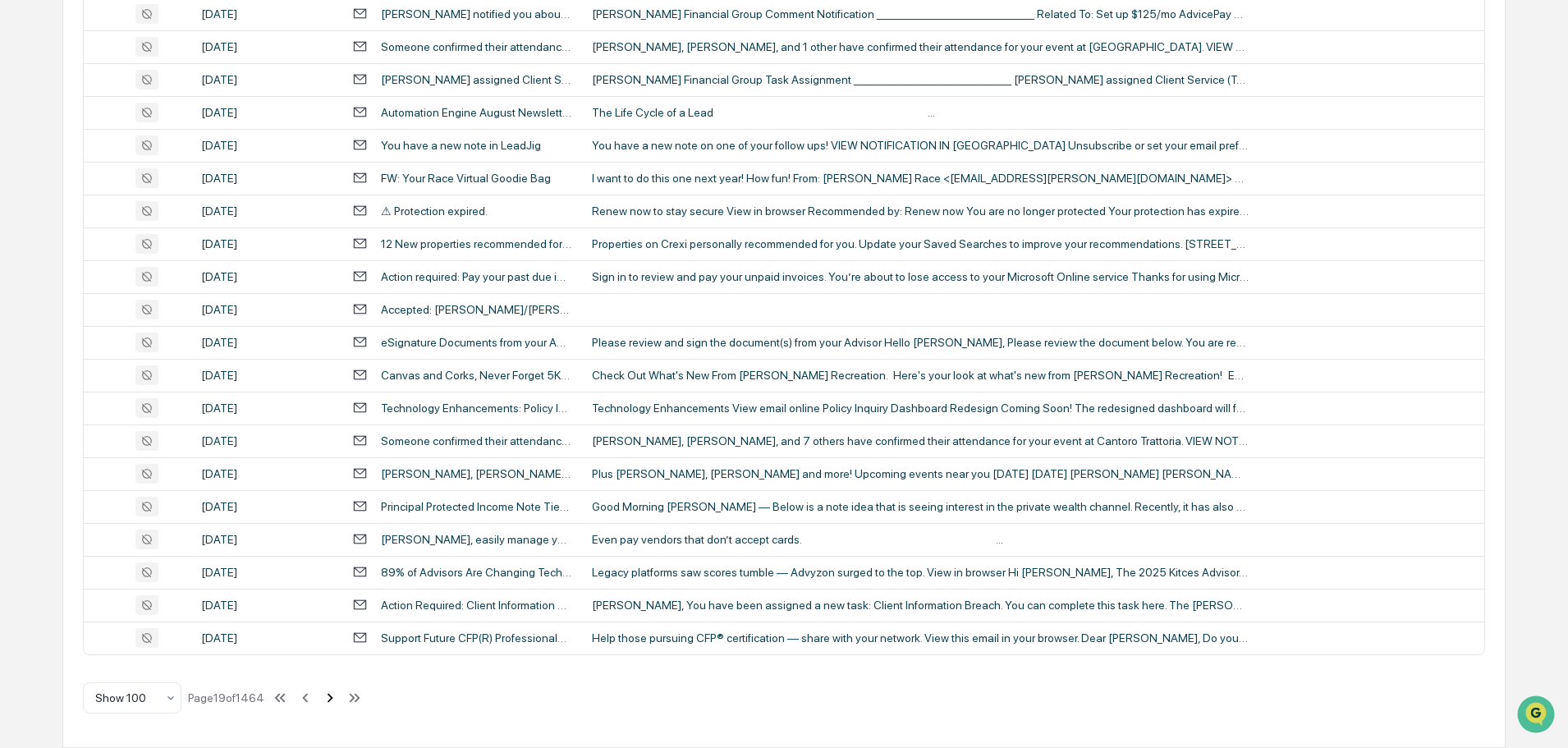
click at [334, 700] on icon at bounding box center [331, 696] width 6 height 9
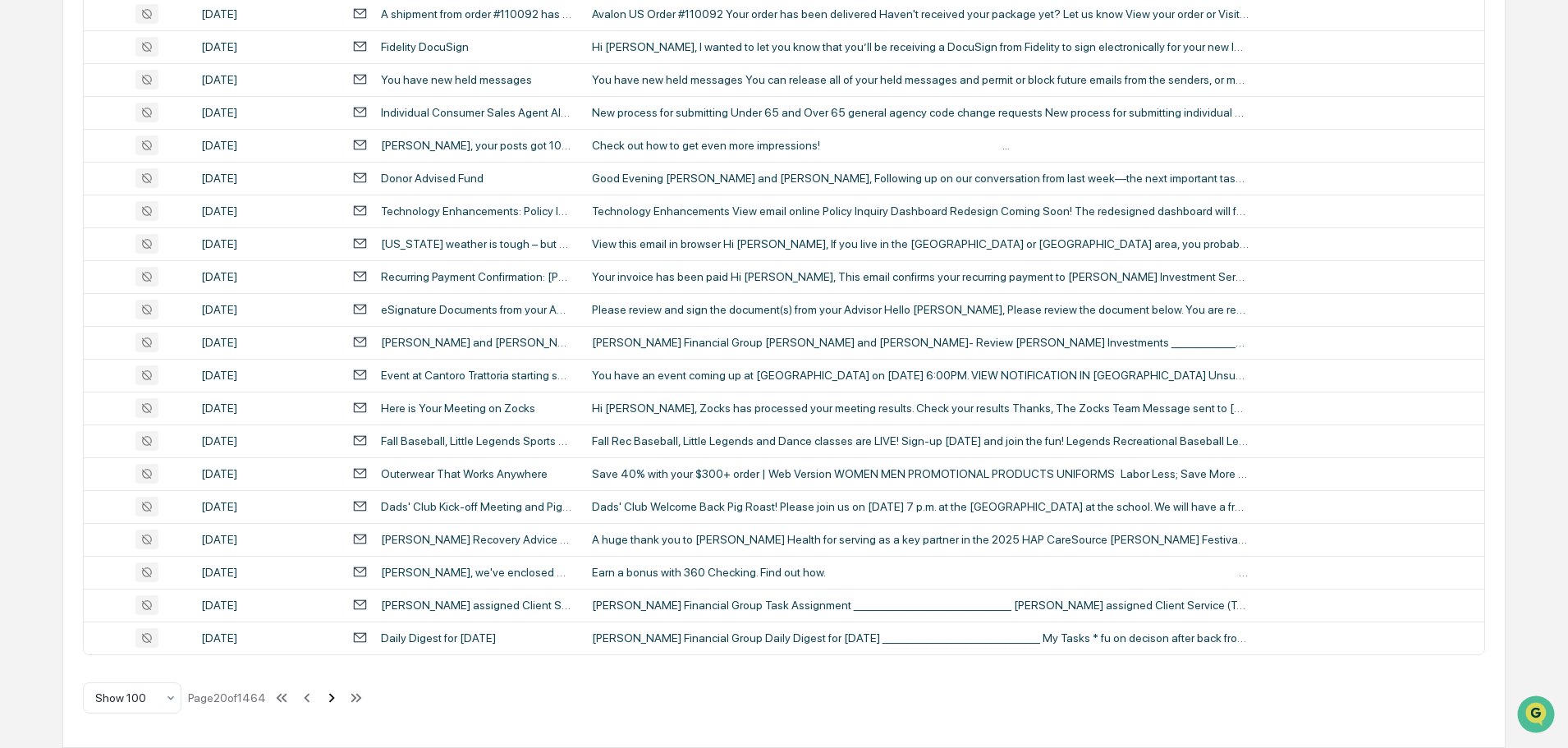
click at [340, 700] on icon at bounding box center [332, 697] width 18 height 18
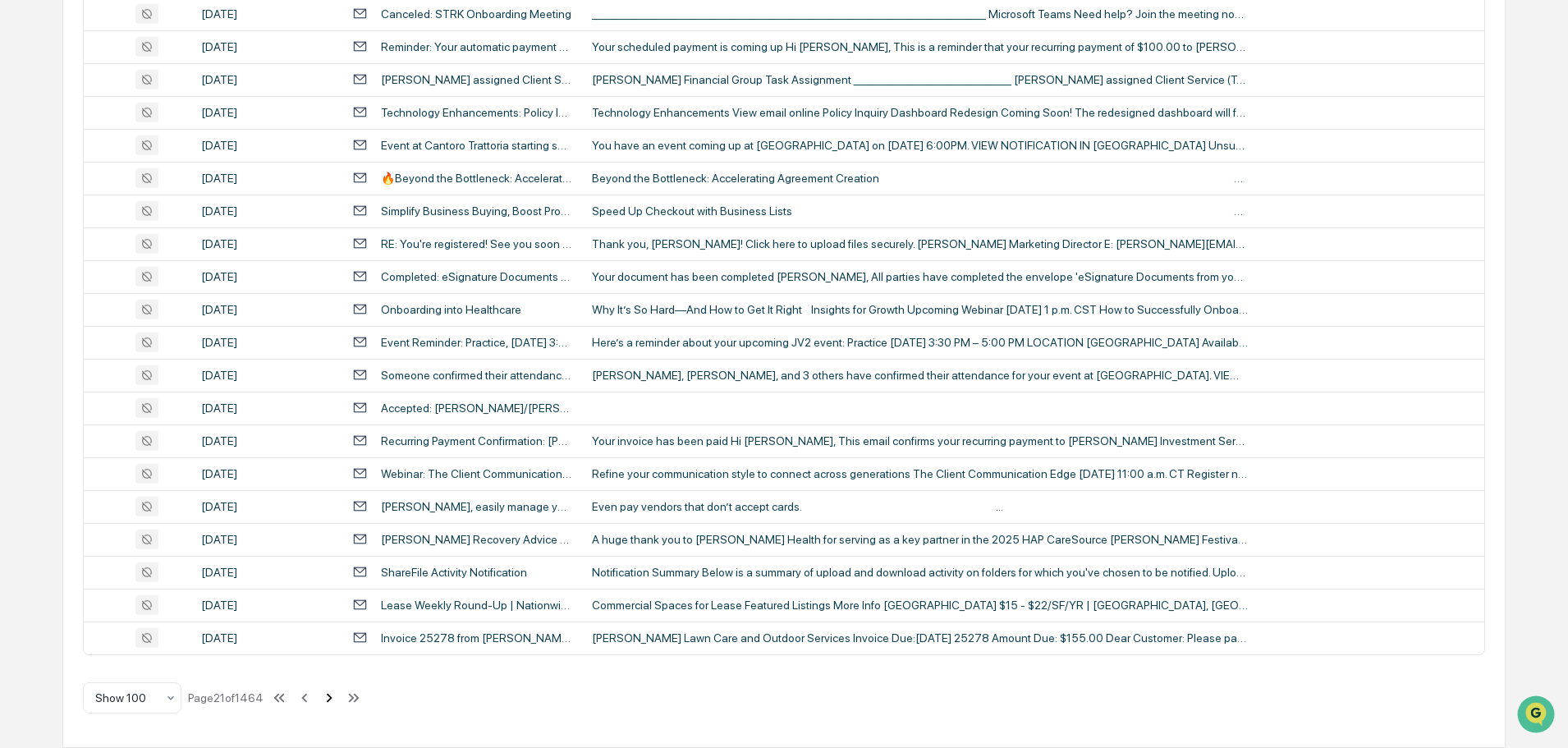
click at [333, 700] on icon at bounding box center [330, 696] width 6 height 9
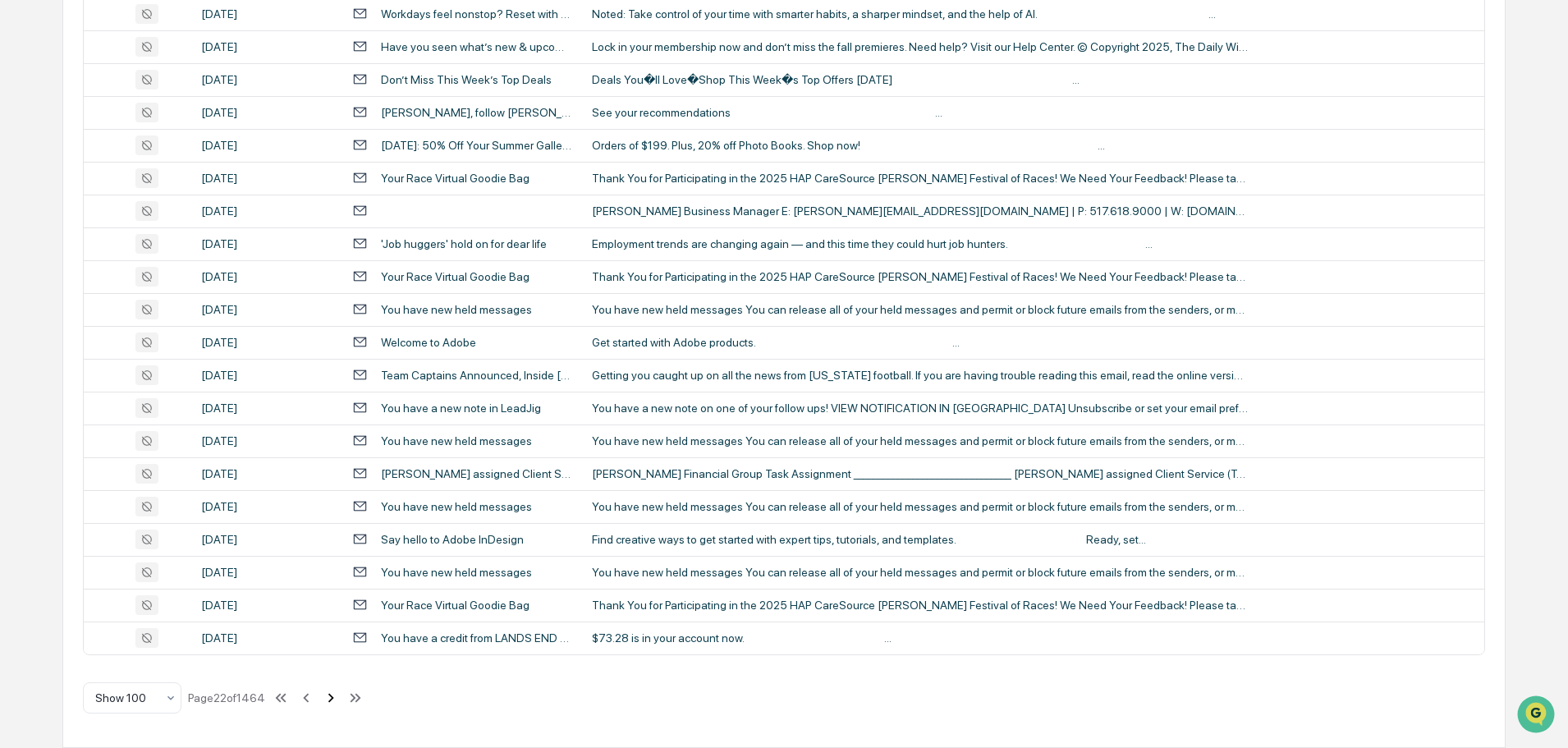
click at [335, 700] on icon at bounding box center [332, 696] width 6 height 9
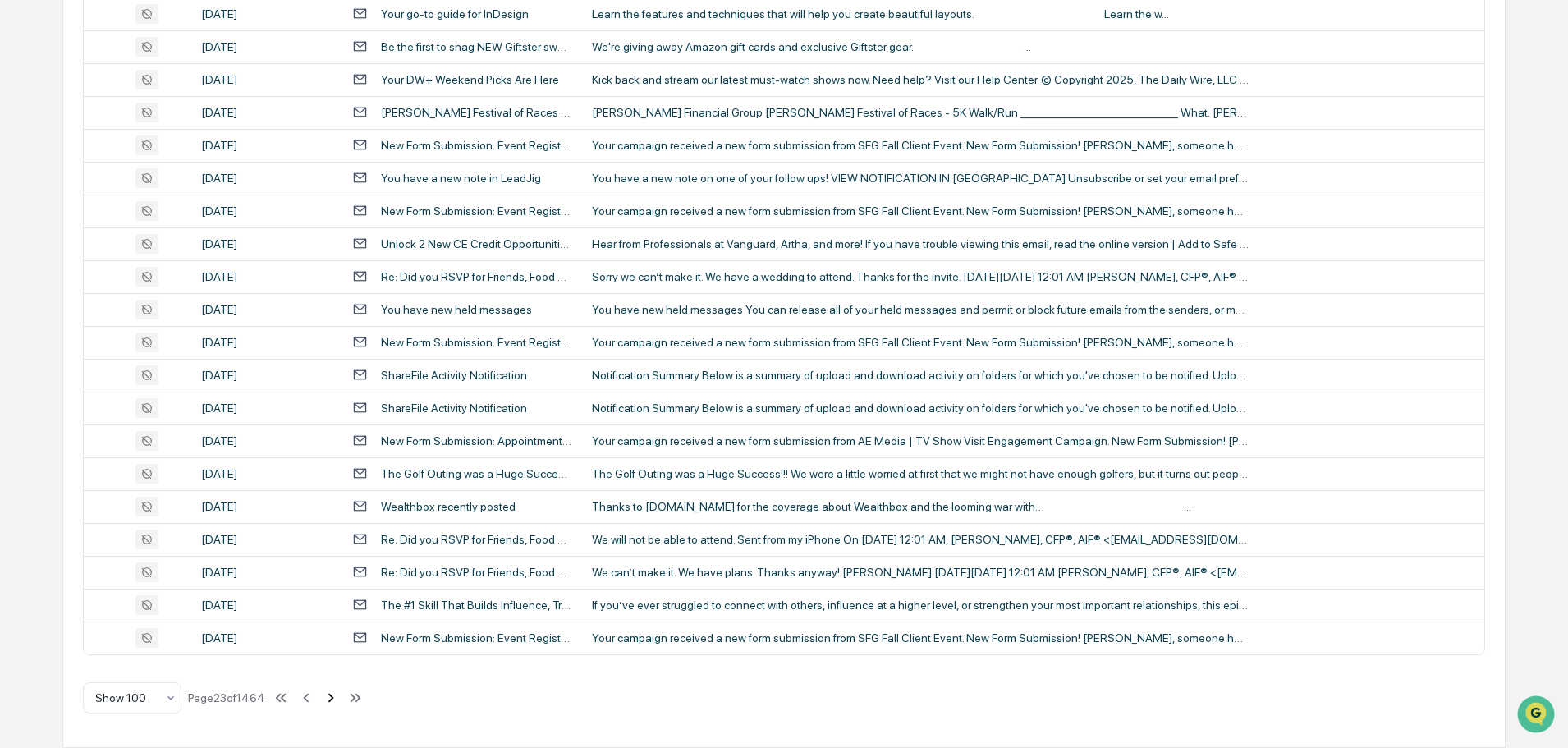
click at [340, 700] on icon at bounding box center [331, 697] width 18 height 18
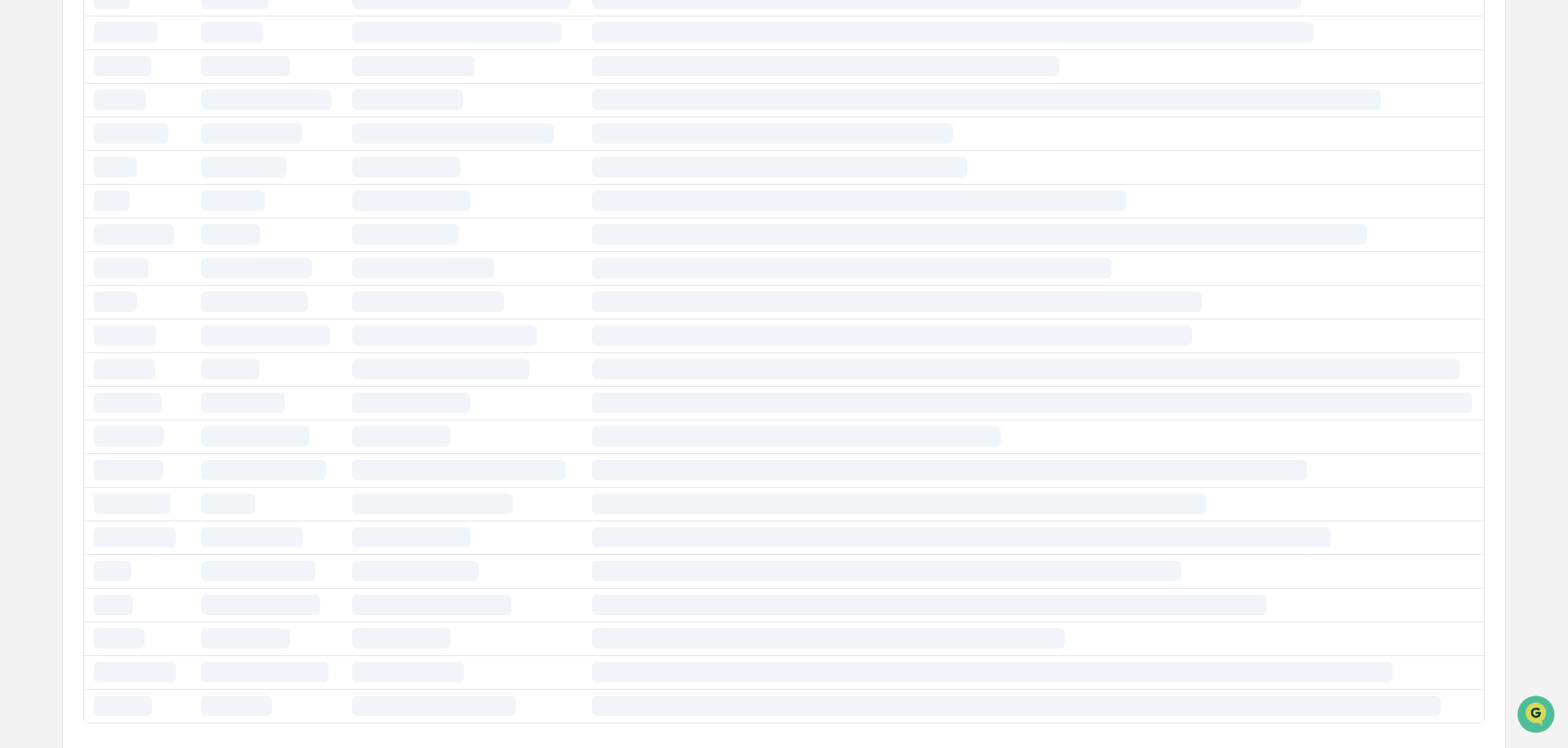
click at [343, 688] on td at bounding box center [462, 672] width 240 height 33
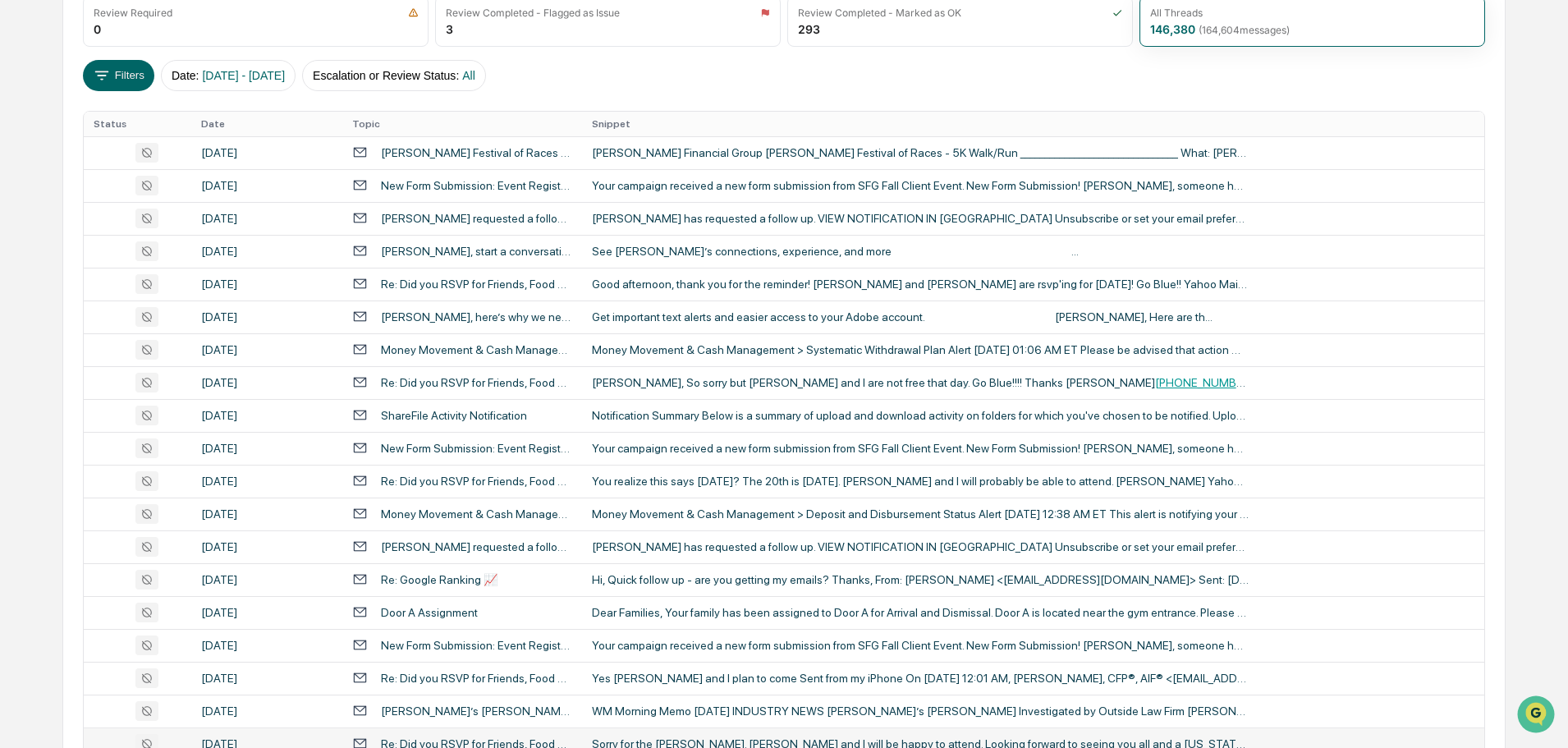
scroll to position [0, 0]
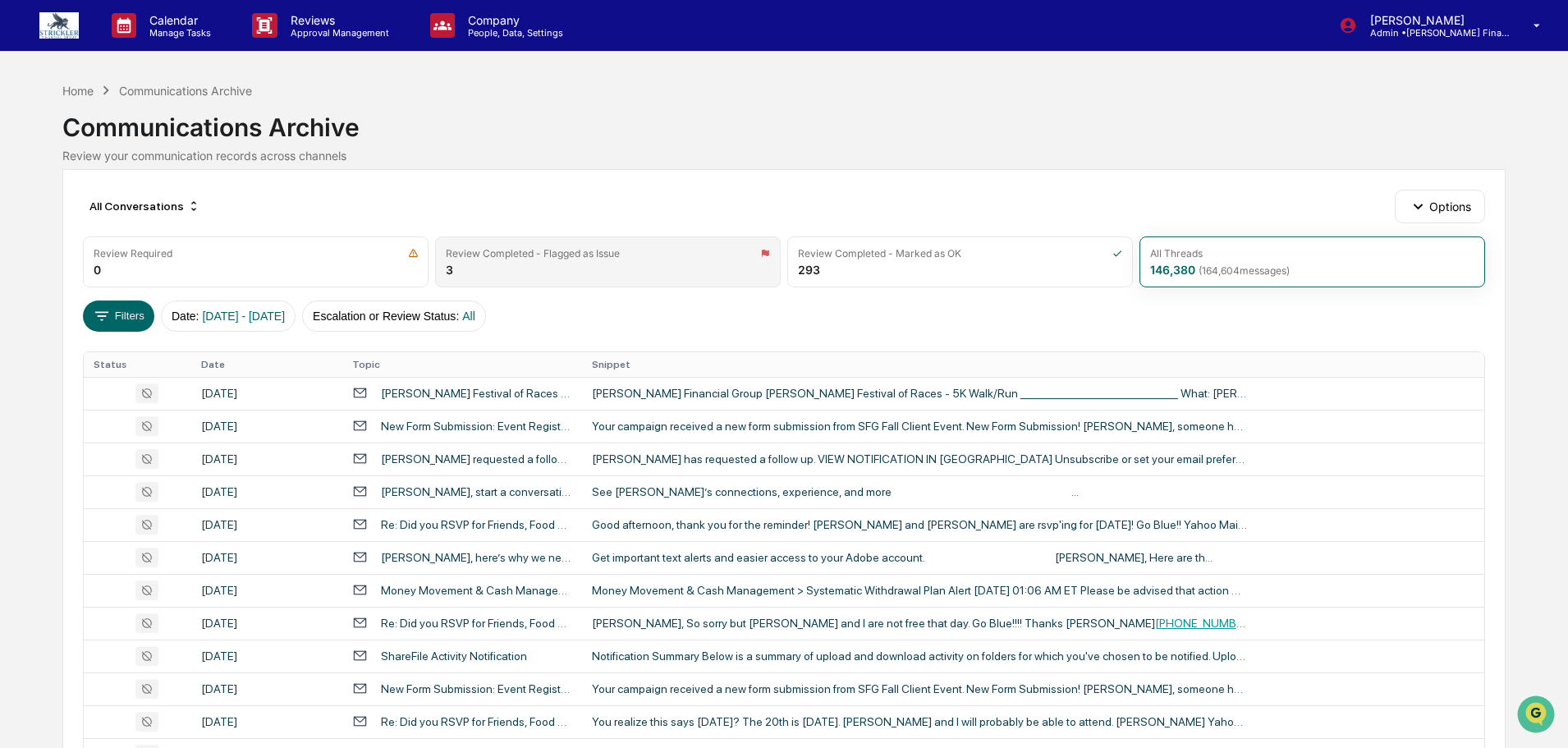
click at [534, 286] on div "Review Completed - Flagged as Issue 3" at bounding box center [607, 262] width 345 height 51
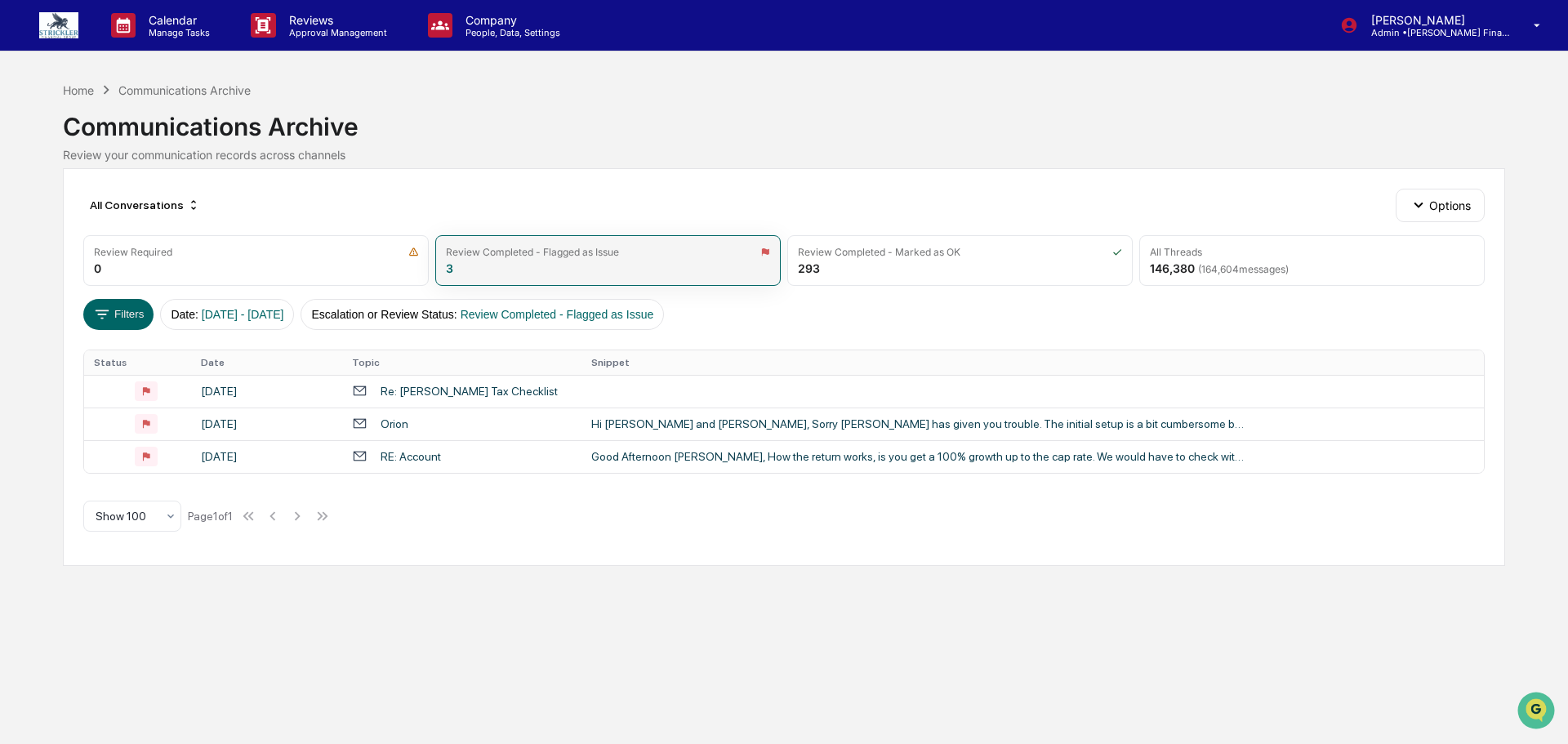
click at [549, 286] on div "Review Completed - Flagged as Issue 3" at bounding box center [607, 261] width 345 height 51
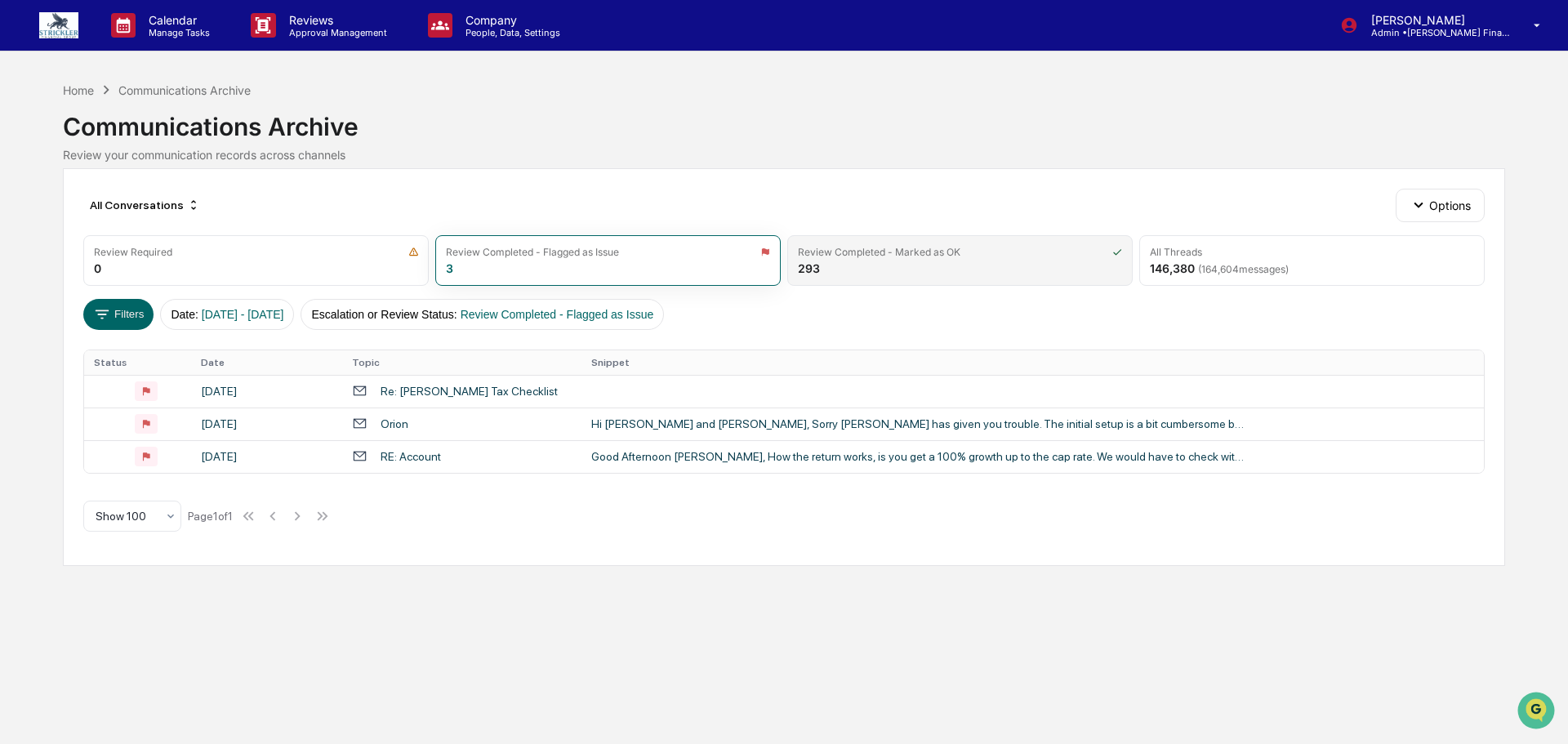
click at [945, 276] on div "Review Completed - Marked as OK 293" at bounding box center [959, 261] width 345 height 51
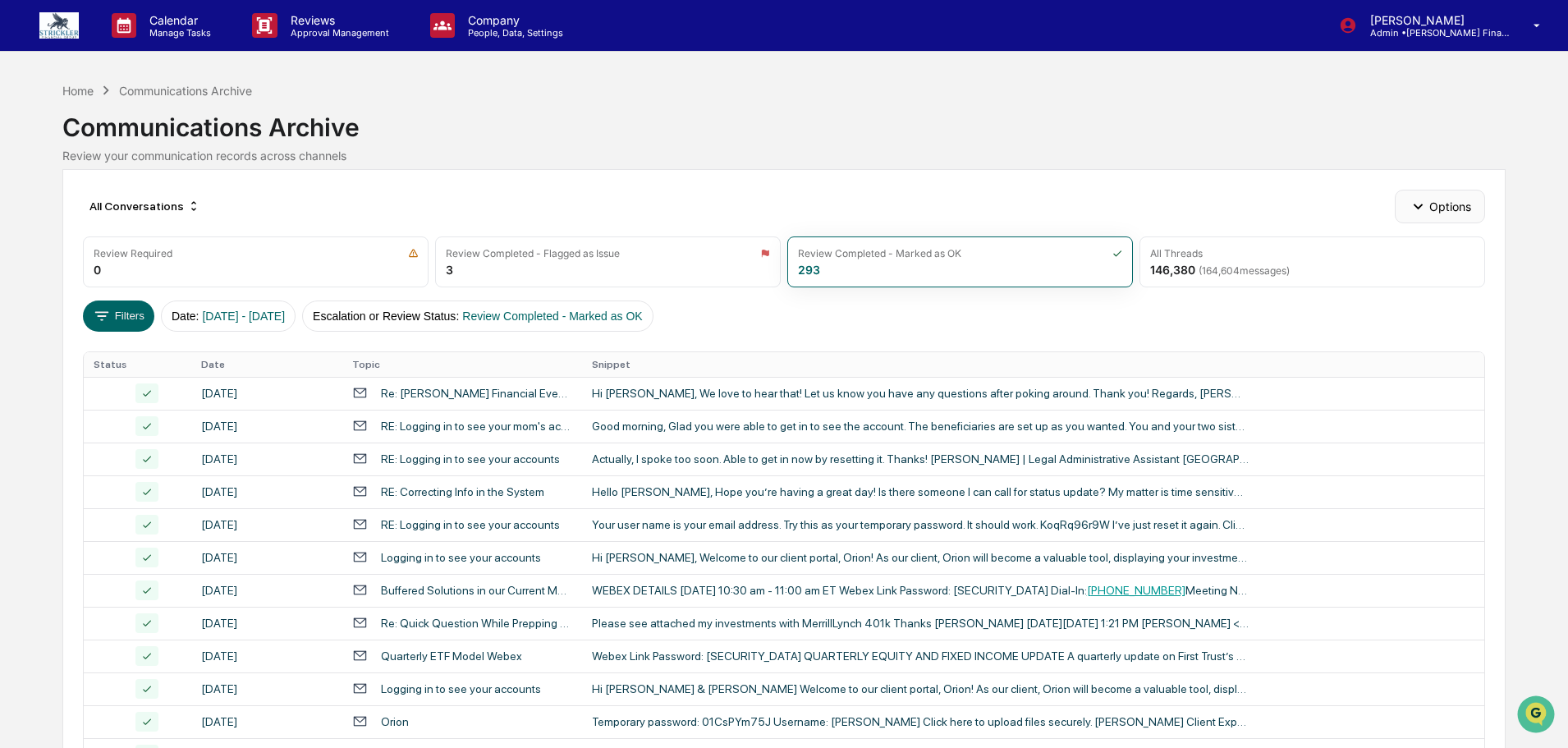
click at [1437, 210] on button "Options" at bounding box center [1439, 206] width 89 height 33
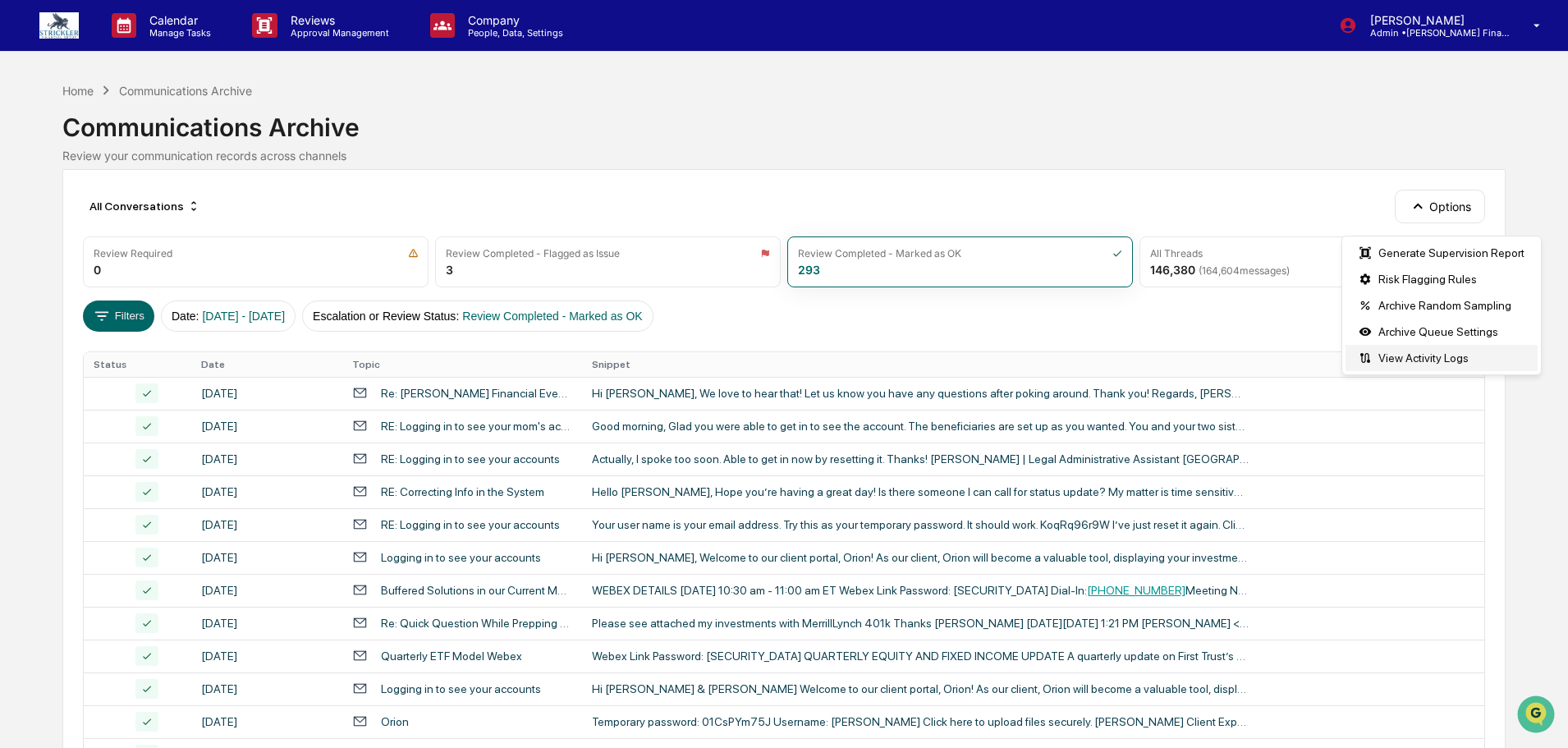
click at [1423, 357] on div "View Activity Logs" at bounding box center [1442, 358] width 192 height 26
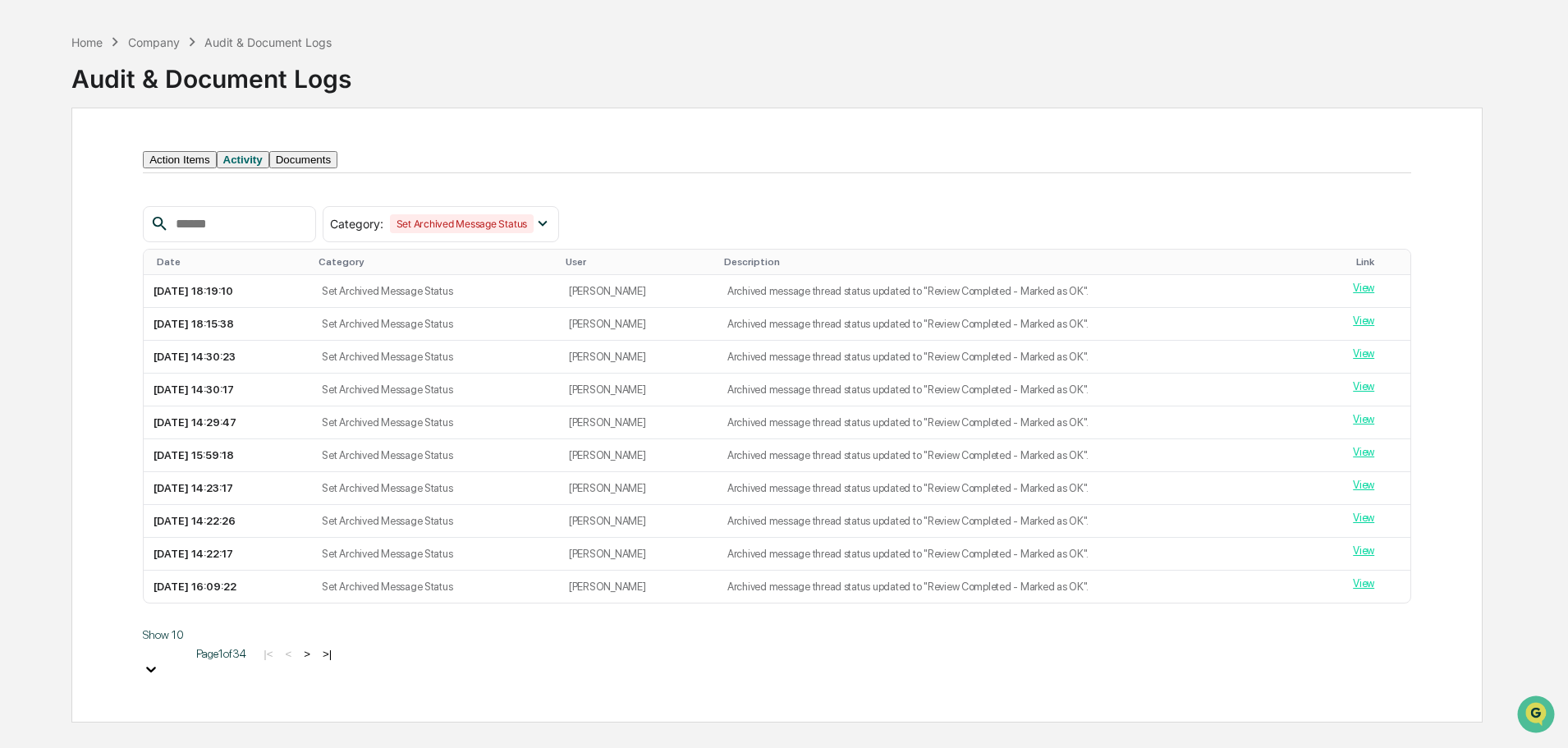
scroll to position [78, 0]
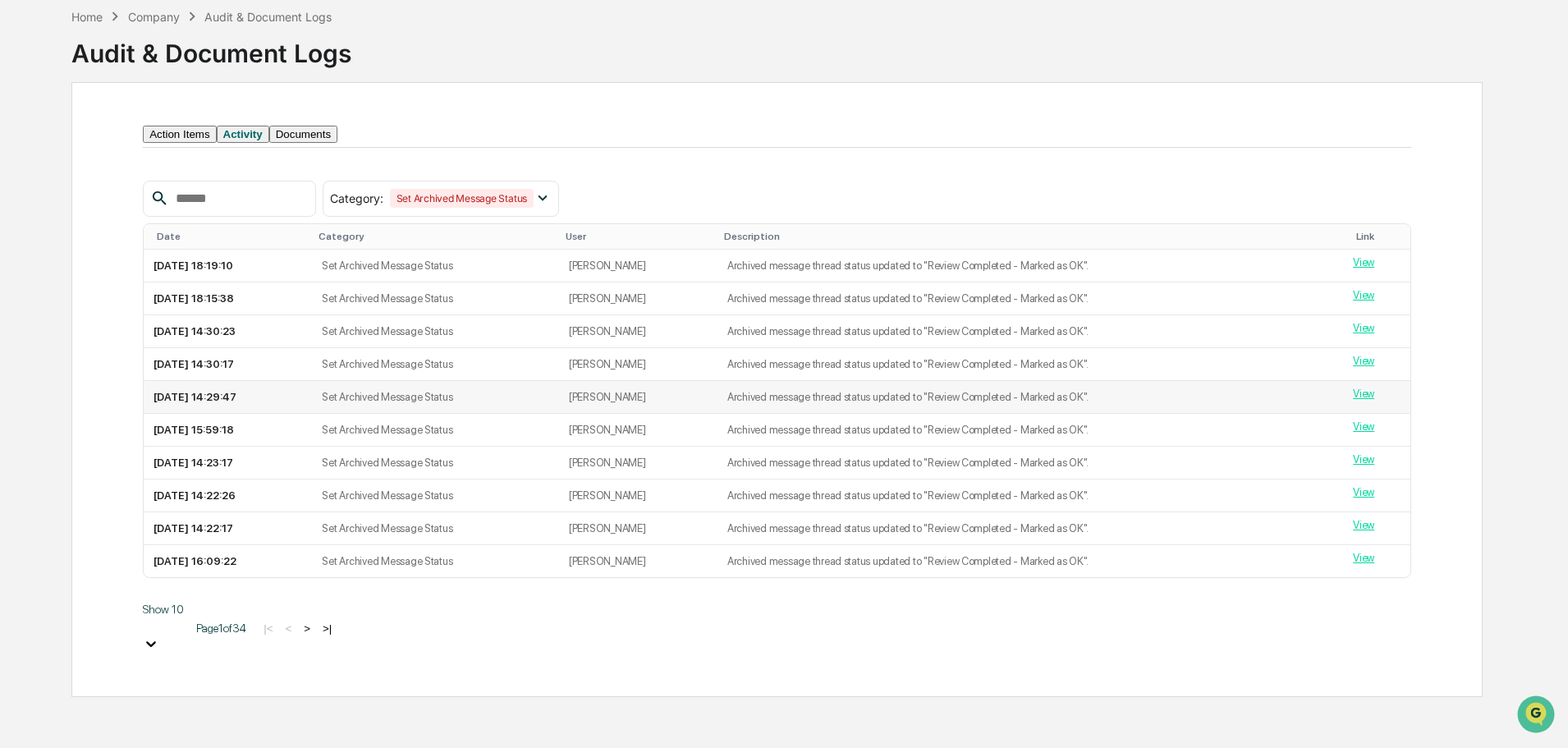
click at [1367, 400] on link "View" at bounding box center [1364, 393] width 22 height 13
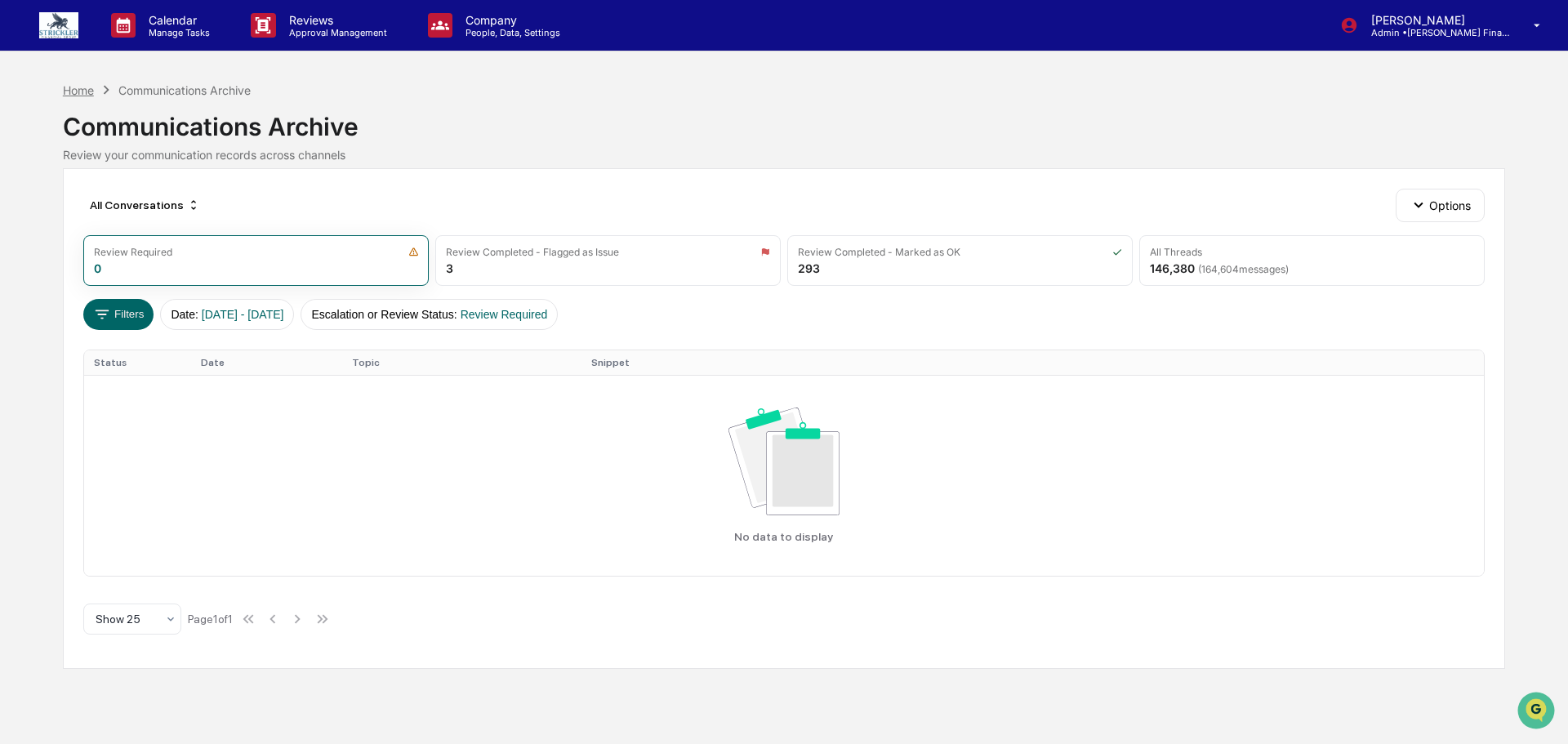
click at [81, 86] on div "Home" at bounding box center [79, 90] width 31 height 14
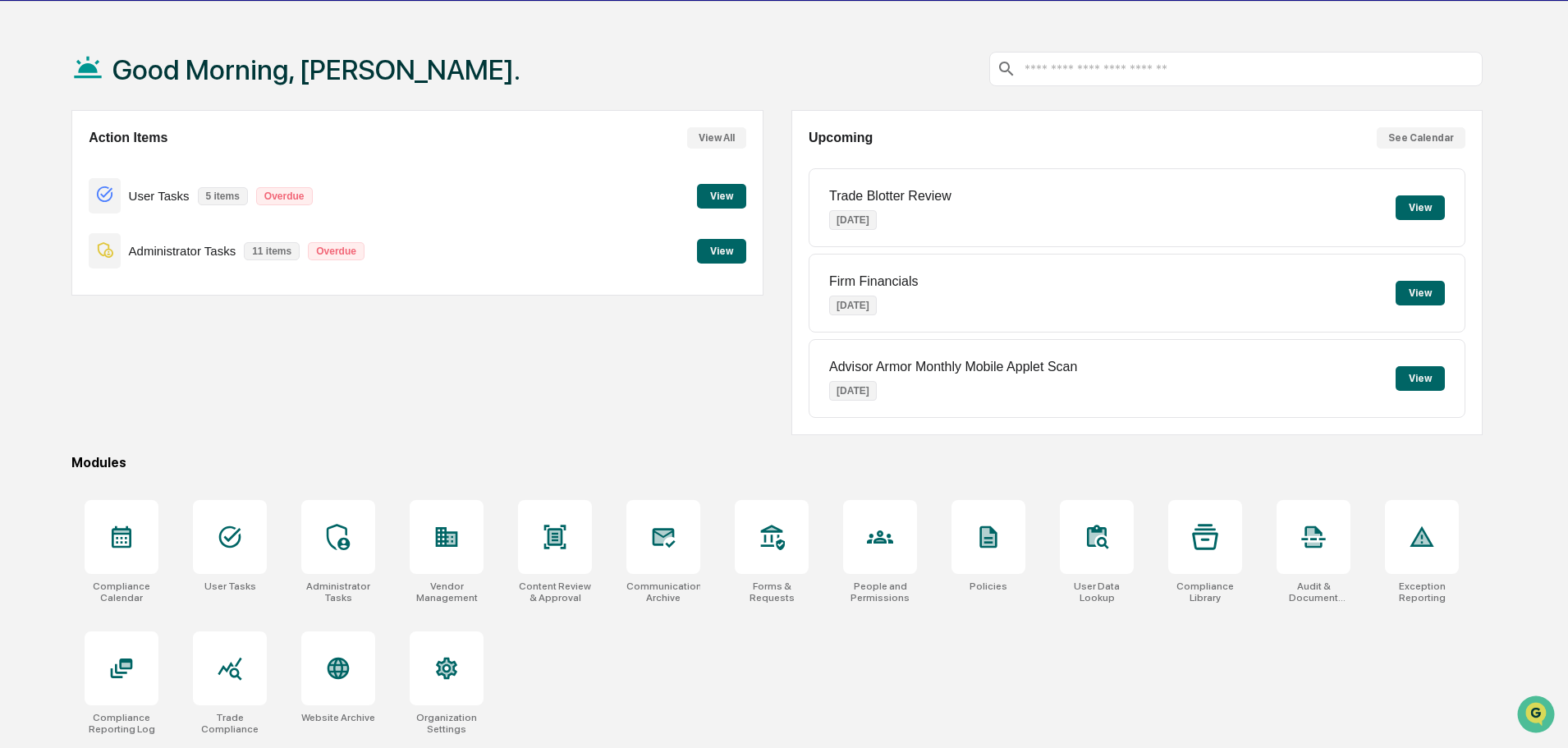
scroll to position [78, 0]
